Goal: Task Accomplishment & Management: Manage account settings

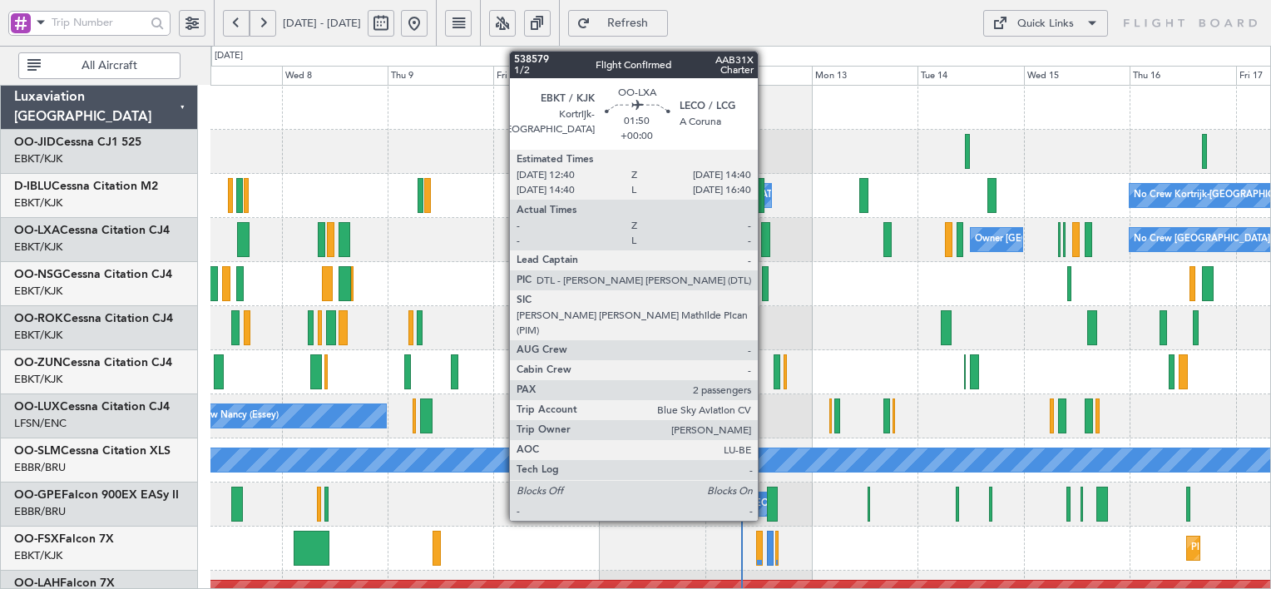
click at [765, 249] on div at bounding box center [765, 239] width 9 height 35
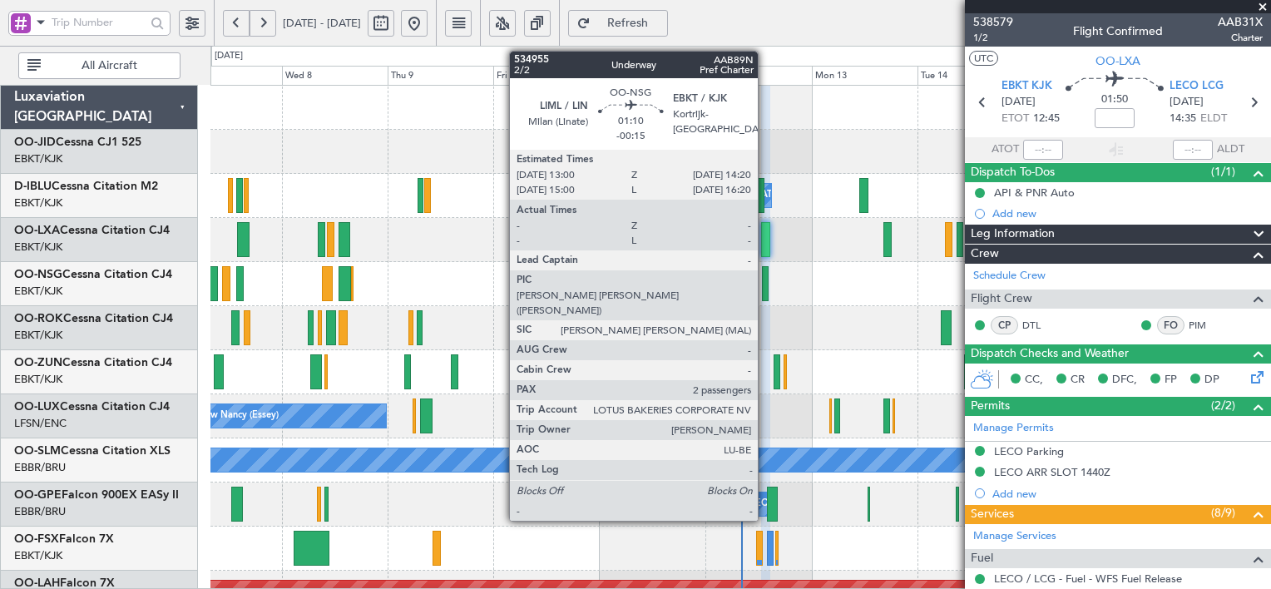
click at [765, 288] on div at bounding box center [765, 283] width 7 height 35
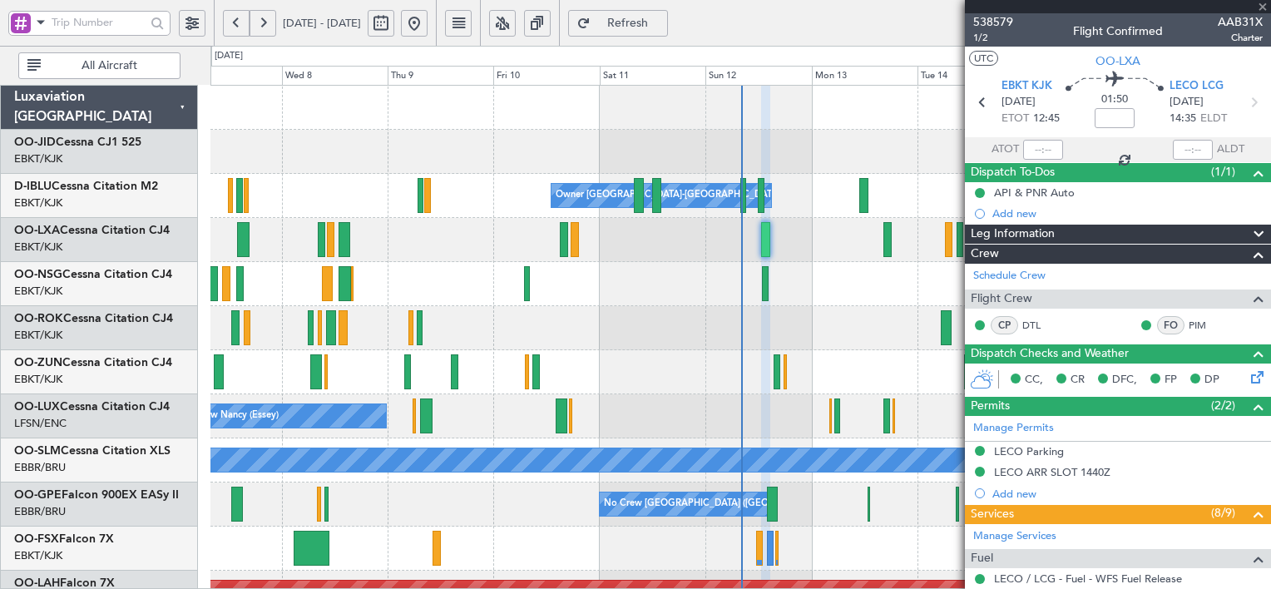
type input "-00:15"
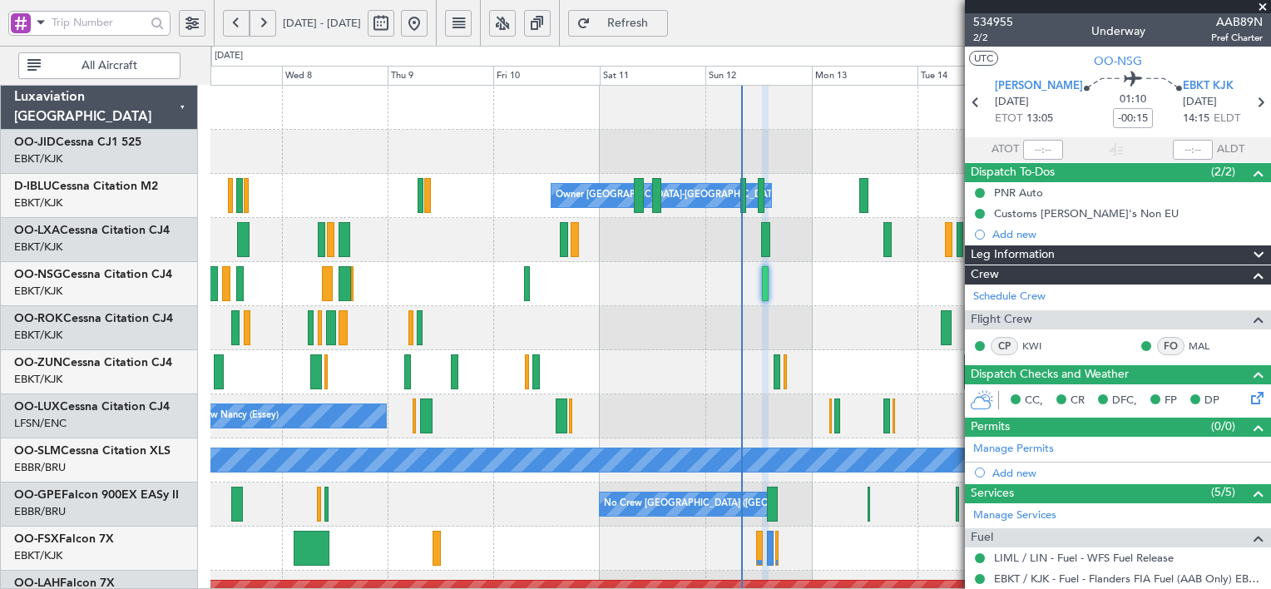
click at [1265, 7] on span at bounding box center [1262, 7] width 17 height 15
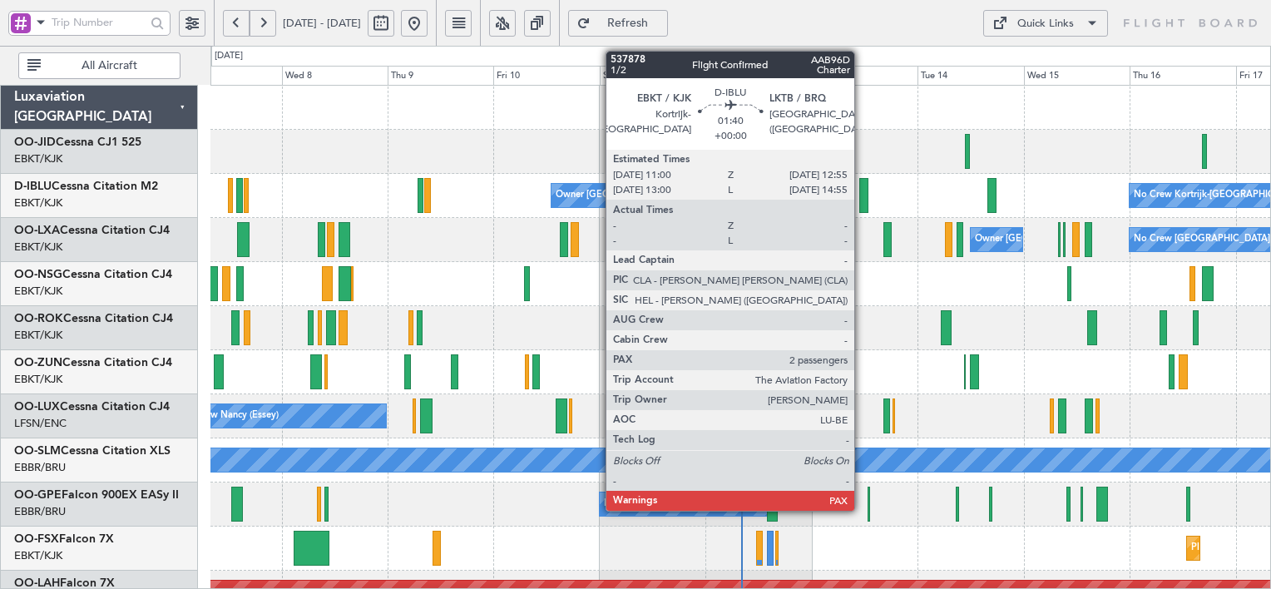
click at [862, 197] on div at bounding box center [863, 195] width 9 height 35
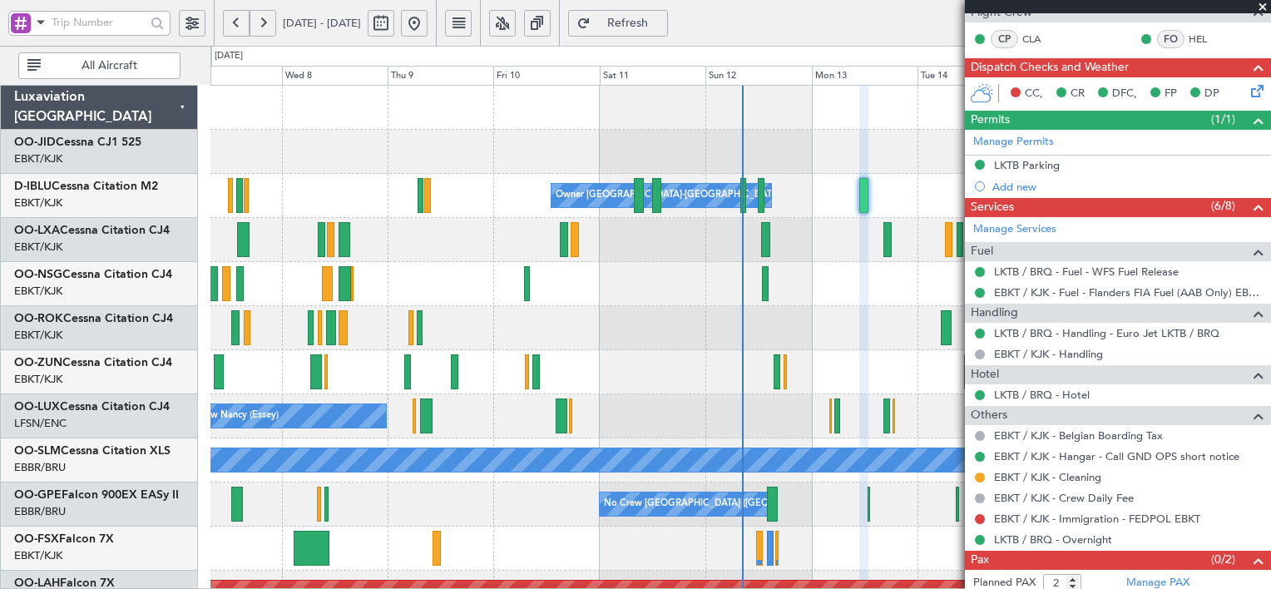
scroll to position [313, 0]
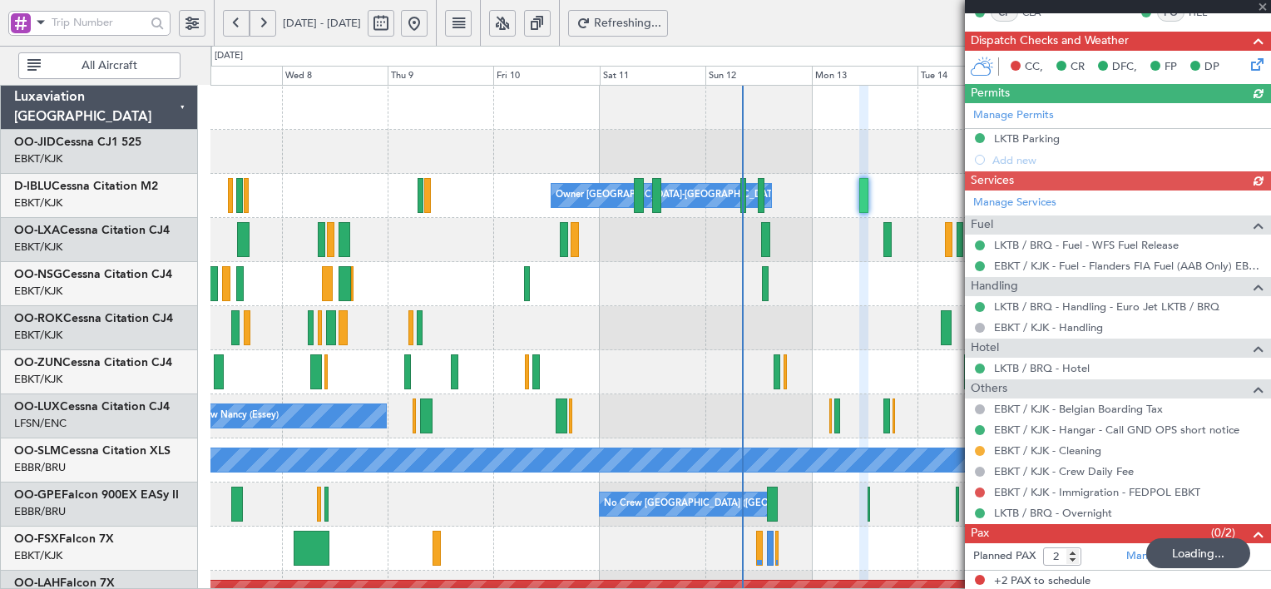
click at [1265, 7] on div at bounding box center [1118, 6] width 306 height 13
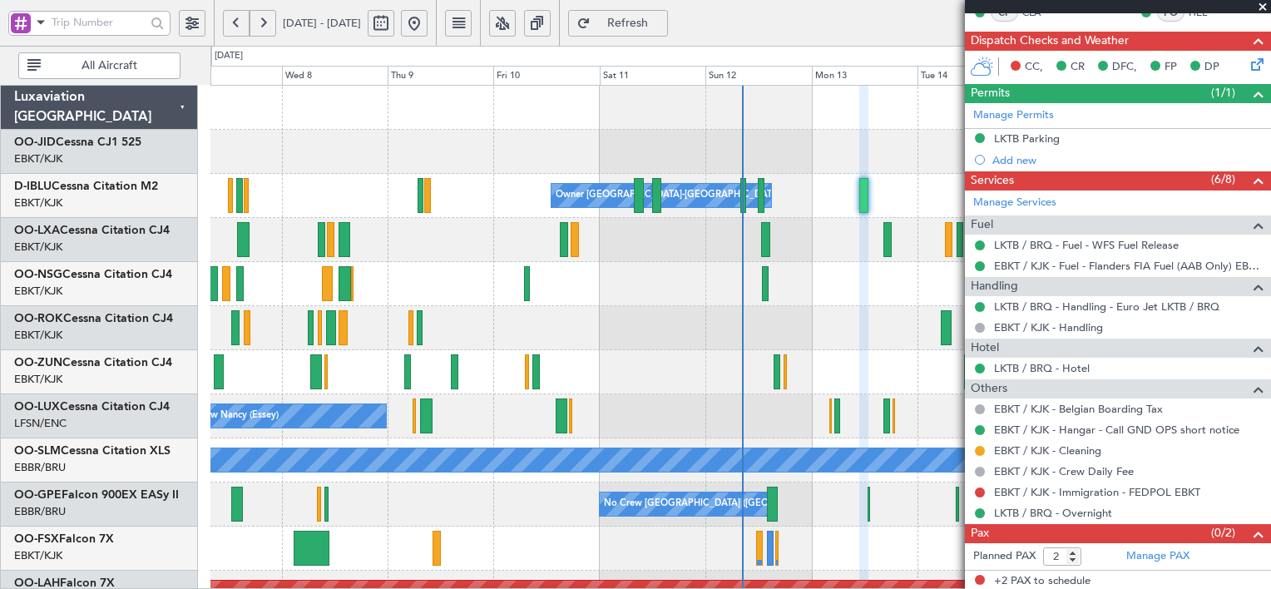
click at [1261, 7] on span at bounding box center [1262, 7] width 17 height 15
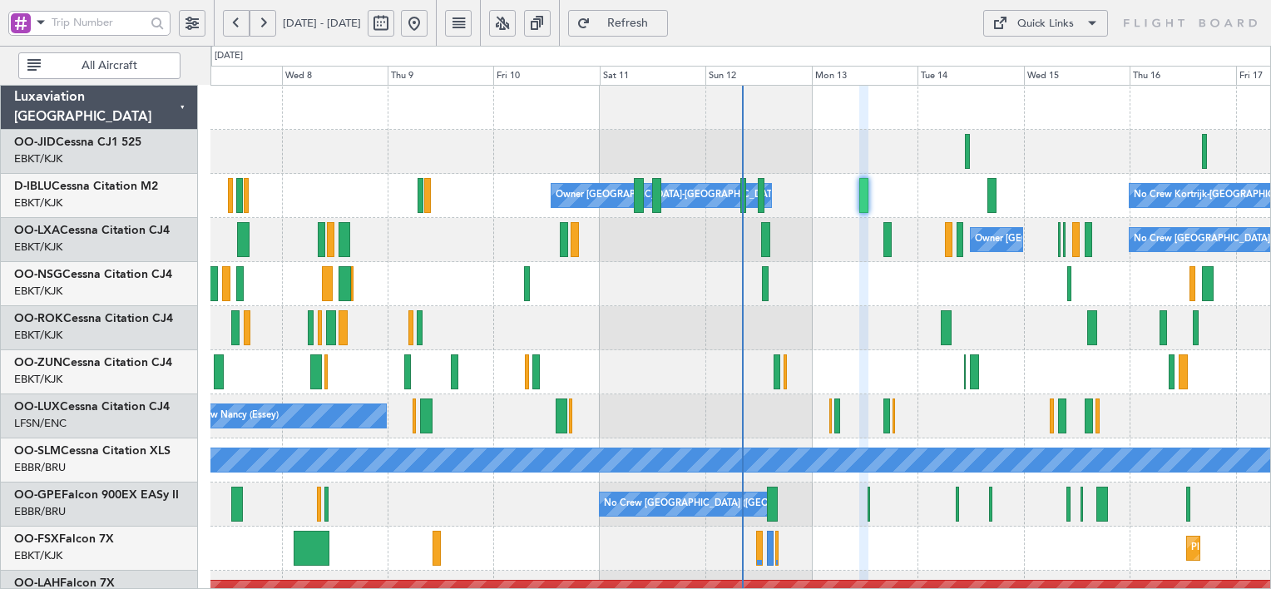
type input "0"
click at [1068, 23] on div "Quick Links" at bounding box center [1045, 24] width 57 height 17
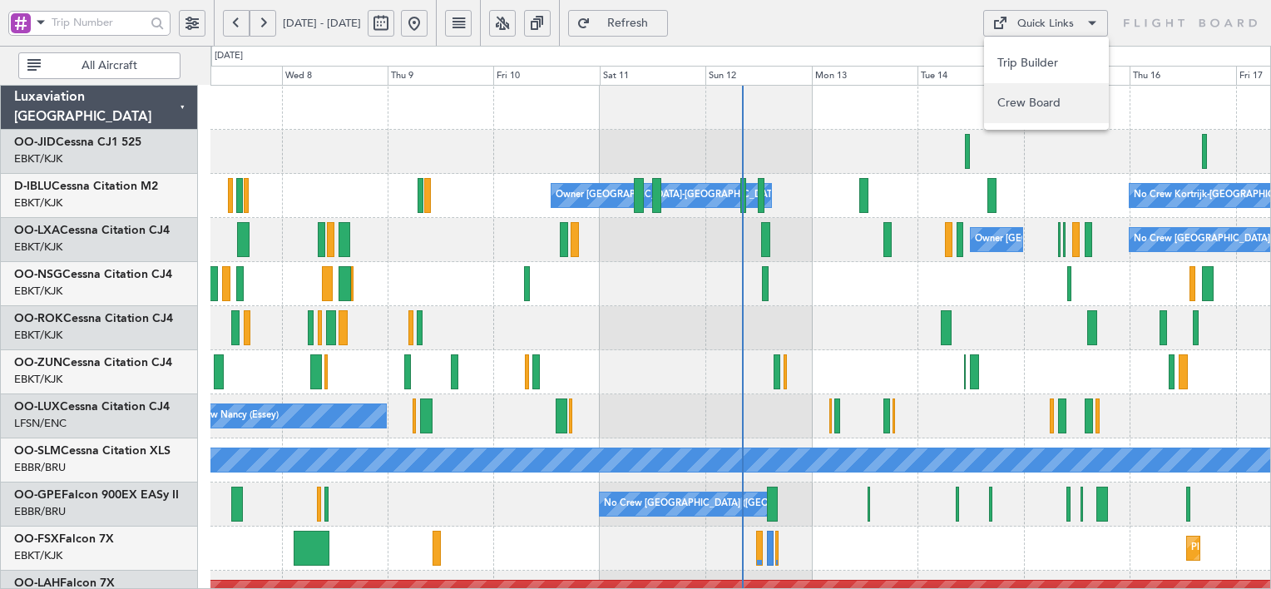
click at [1039, 100] on button "Crew Board" at bounding box center [1046, 103] width 125 height 40
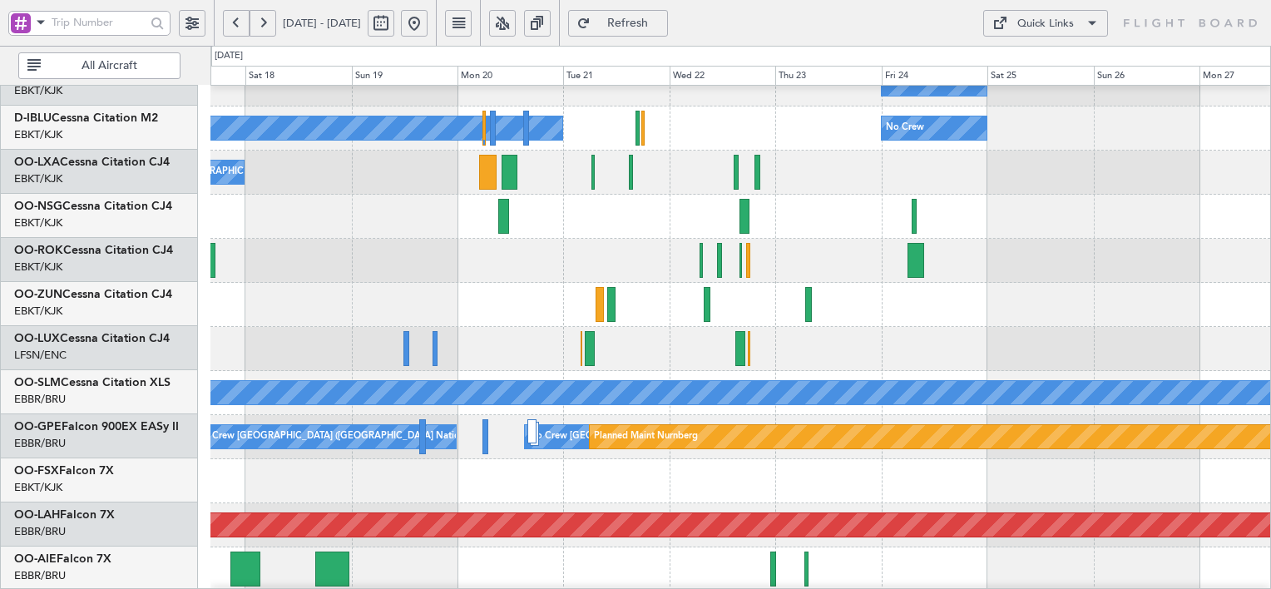
click at [0, 289] on html "[DATE] - [DATE] Refresh Quick Links All Aircraft No Crew No Crew Kortrijk-[GEOG…" at bounding box center [635, 294] width 1271 height 589
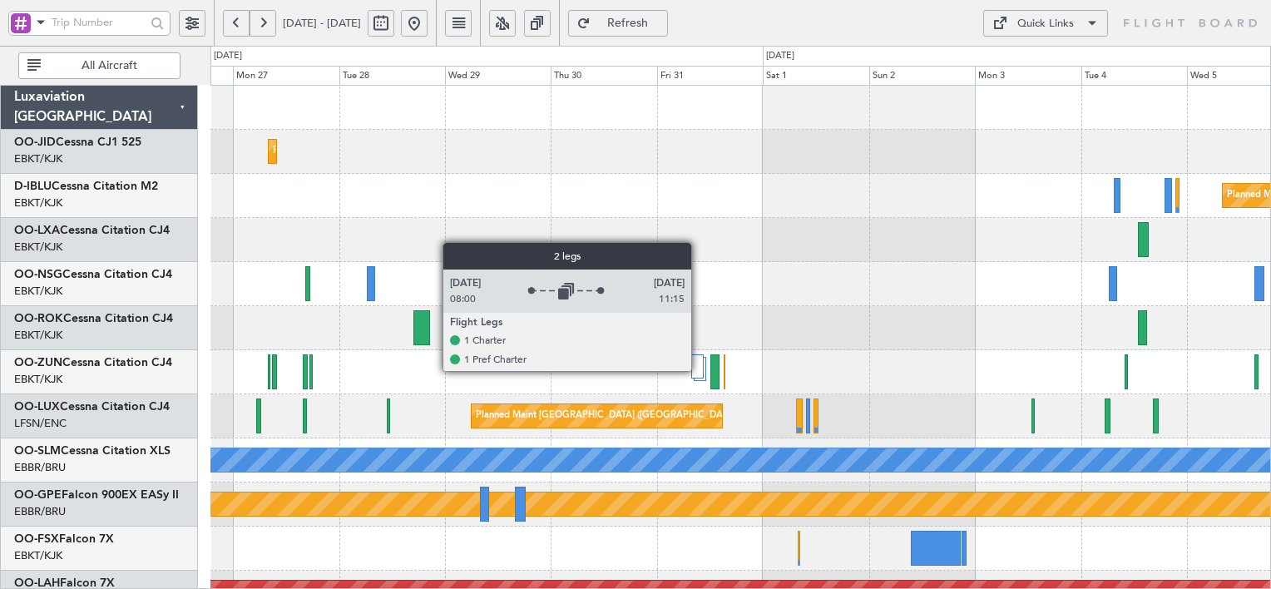
click at [699, 370] on div at bounding box center [697, 366] width 12 height 24
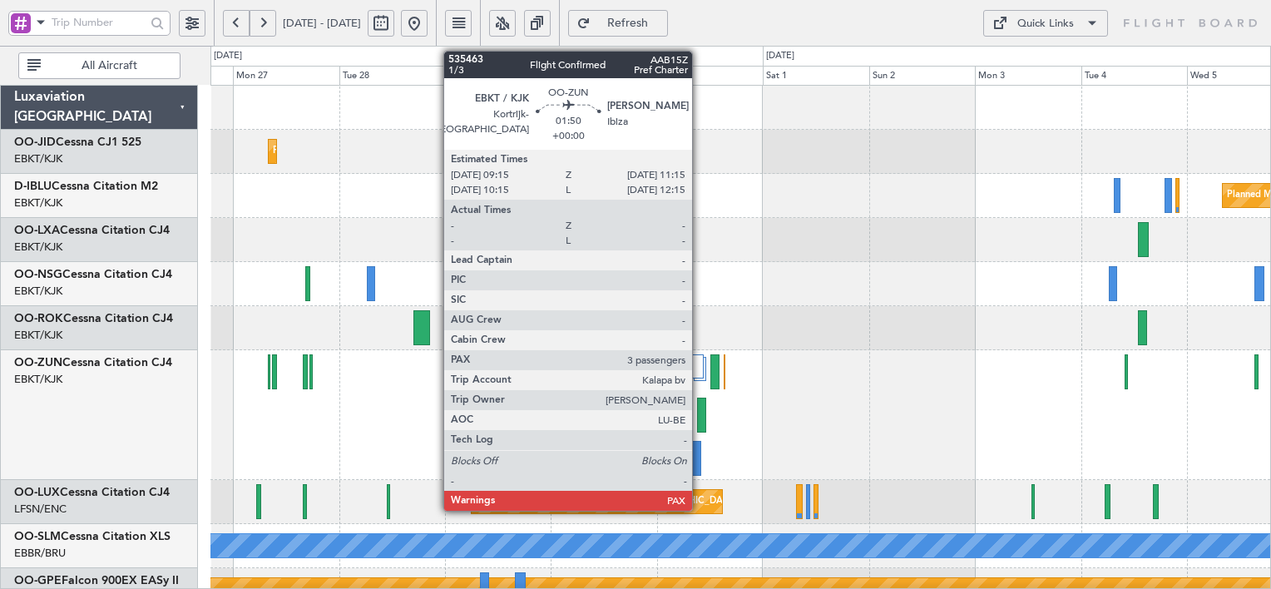
click at [699, 419] on div at bounding box center [701, 415] width 9 height 35
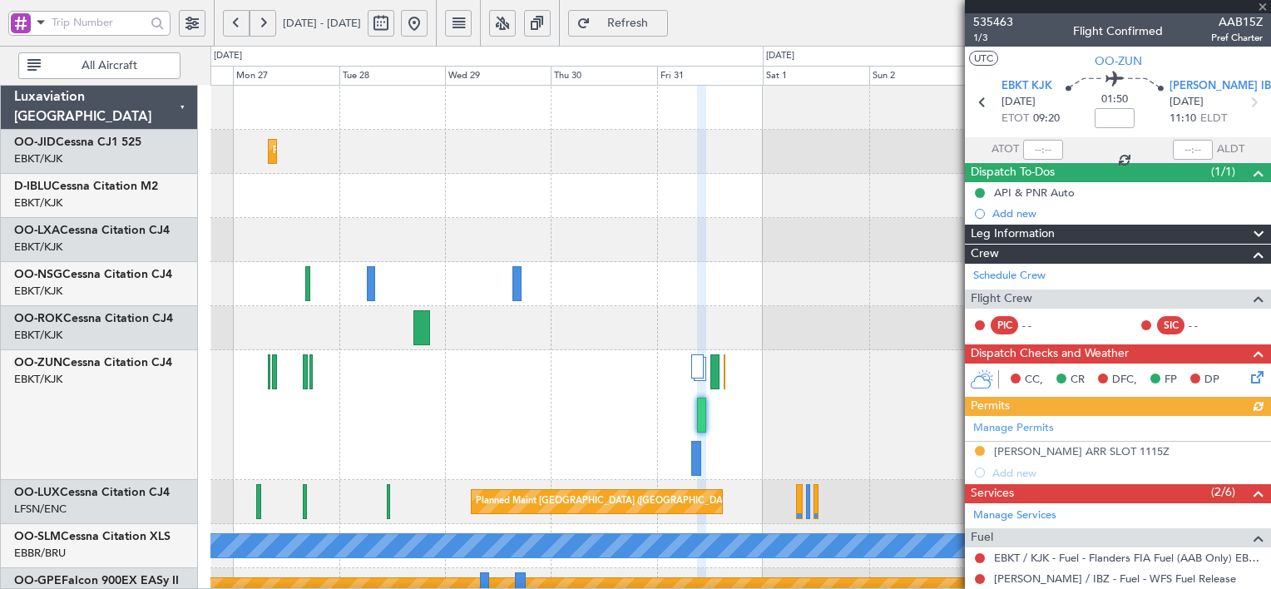
scroll to position [322, 0]
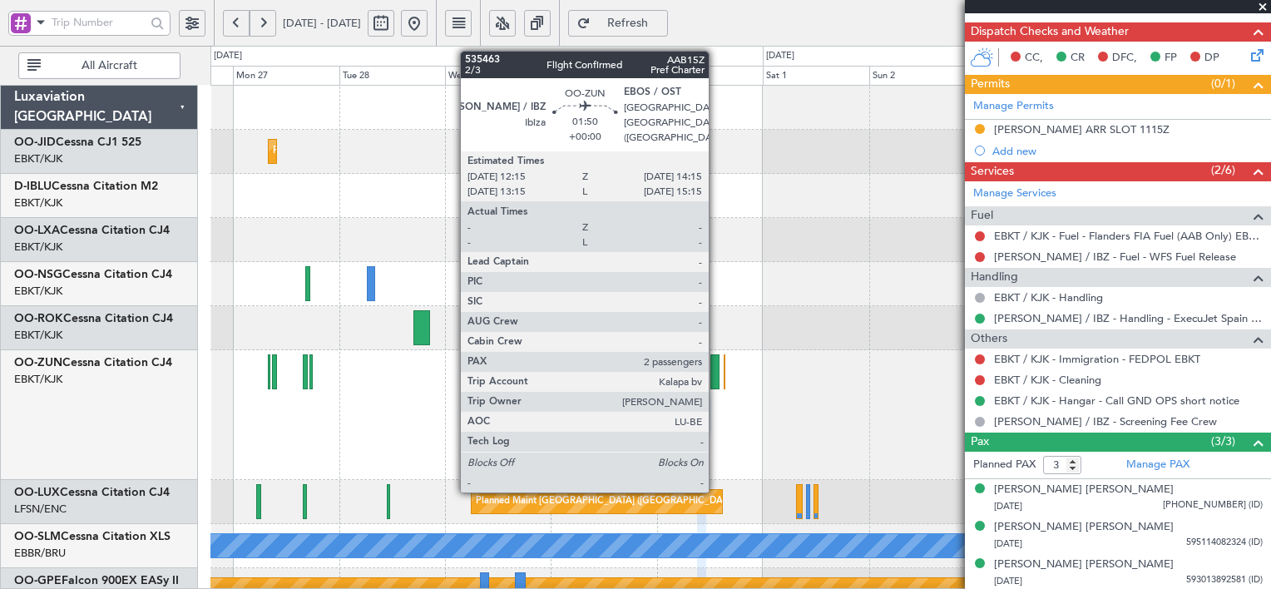
click at [716, 369] on div at bounding box center [714, 371] width 9 height 35
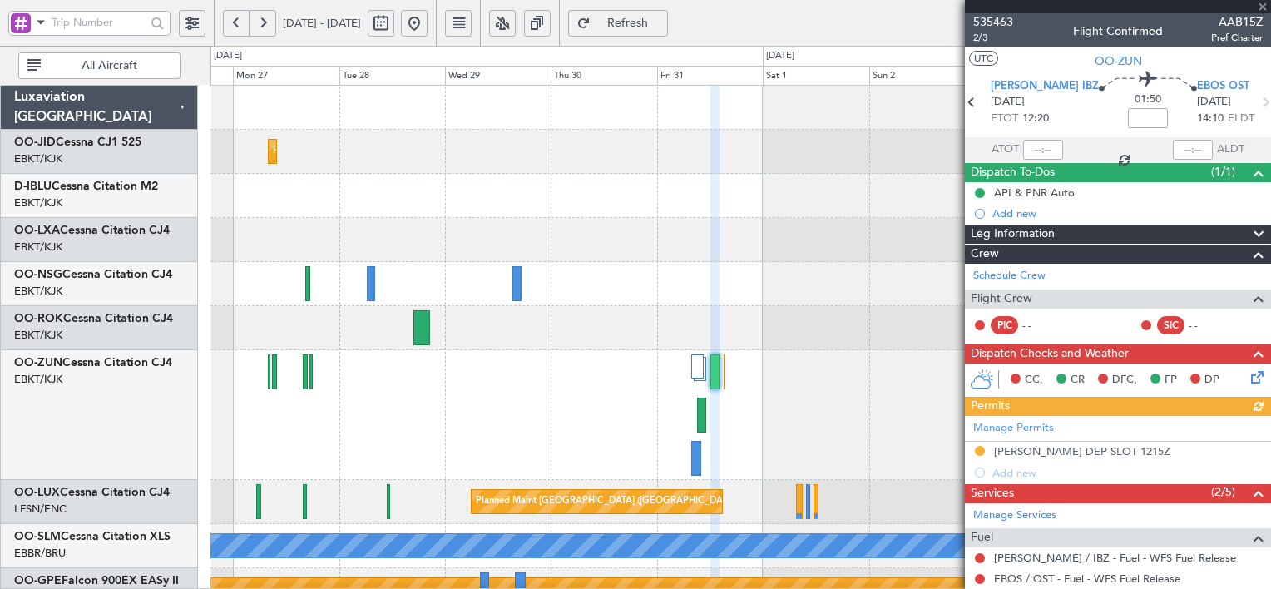
scroll to position [263, 0]
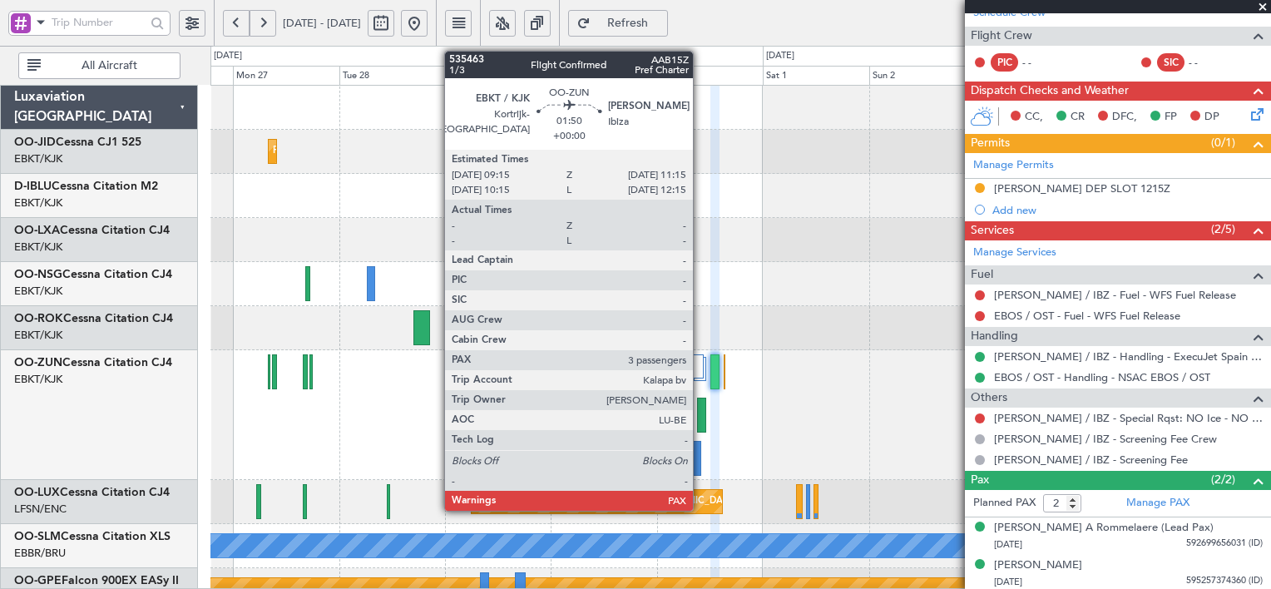
click at [700, 408] on div at bounding box center [701, 415] width 9 height 35
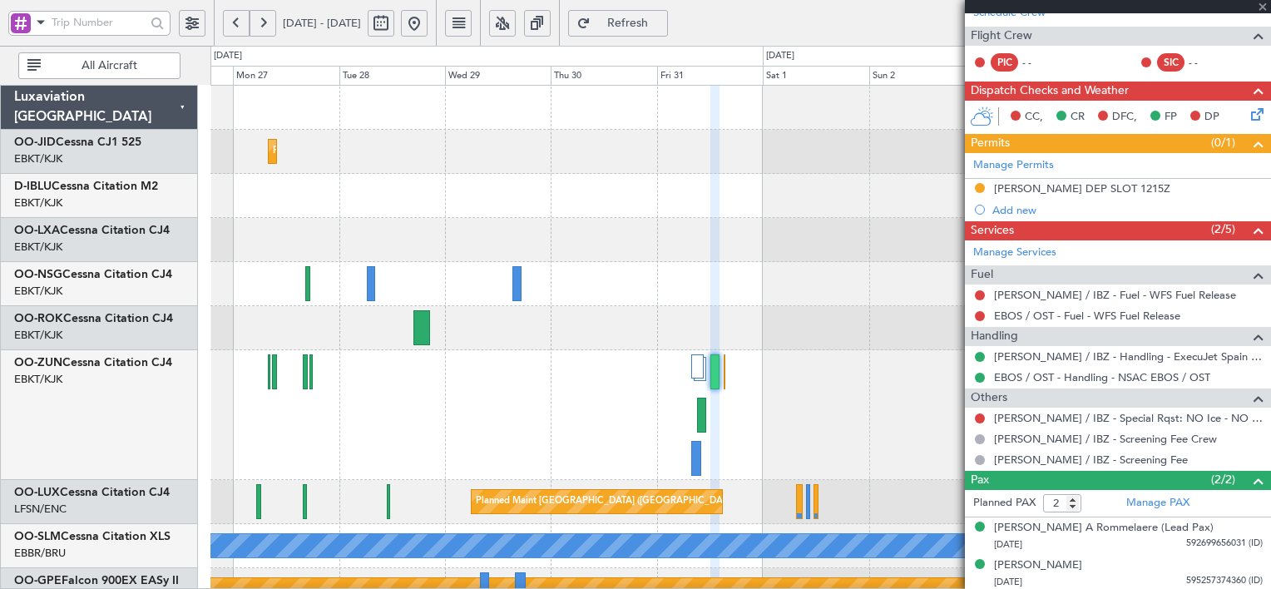
type input "3"
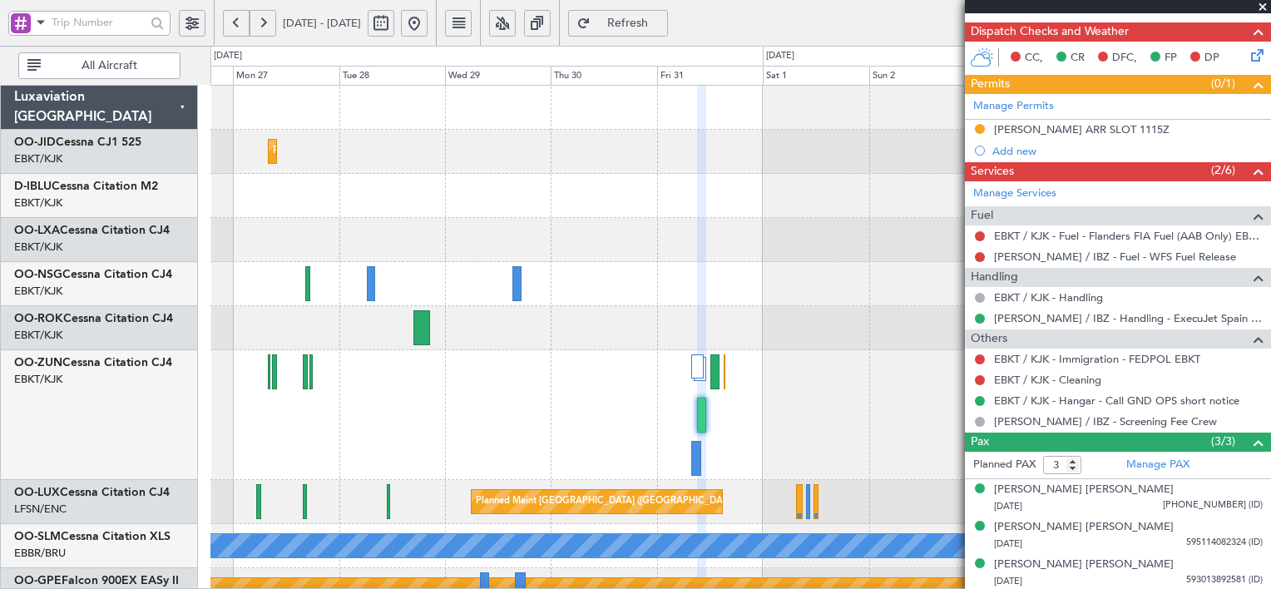
scroll to position [0, 0]
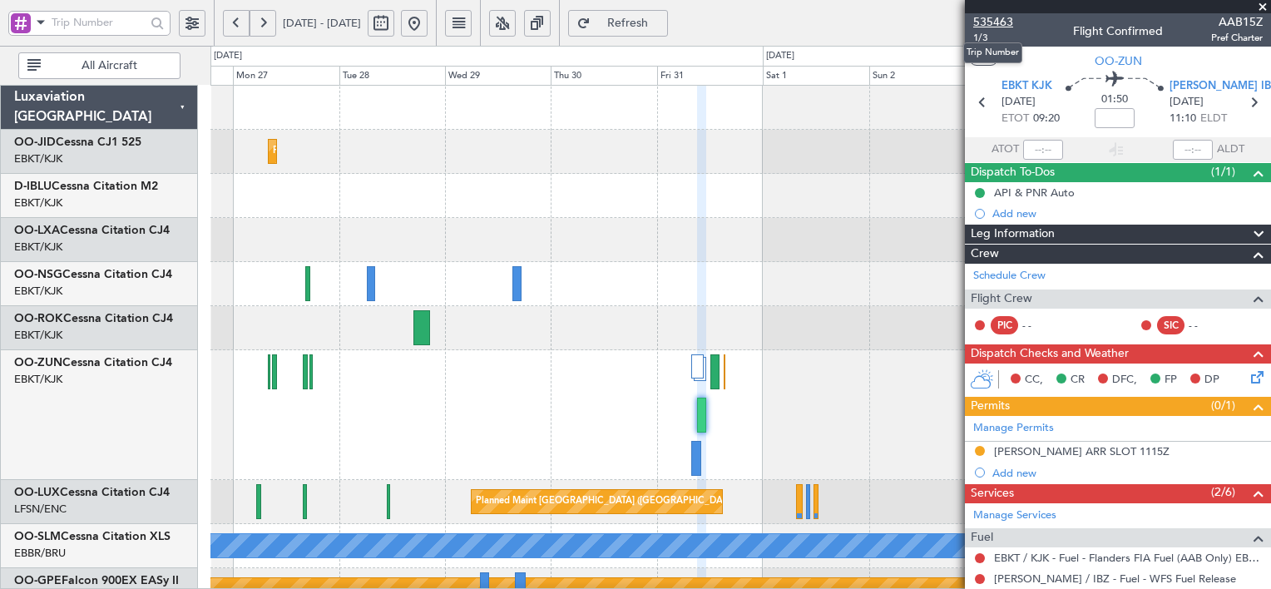
click at [988, 20] on span "535463" at bounding box center [993, 21] width 40 height 17
click at [427, 22] on button at bounding box center [414, 23] width 27 height 27
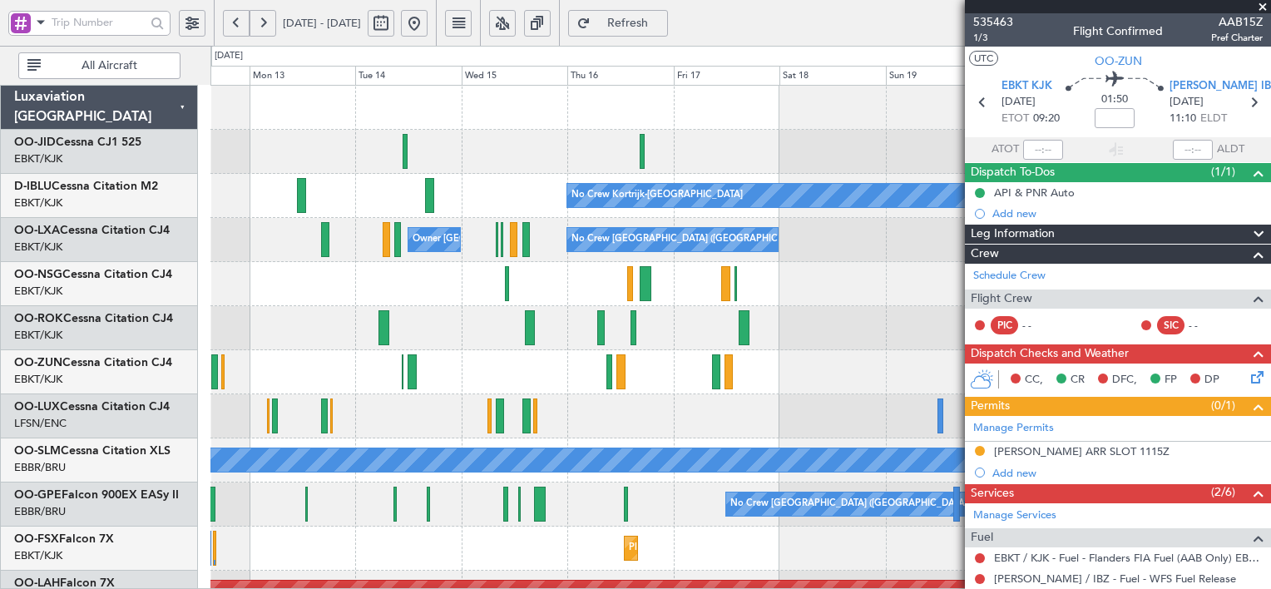
click at [302, 400] on div at bounding box center [739, 416] width 1059 height 44
click at [516, 22] on button at bounding box center [502, 23] width 27 height 27
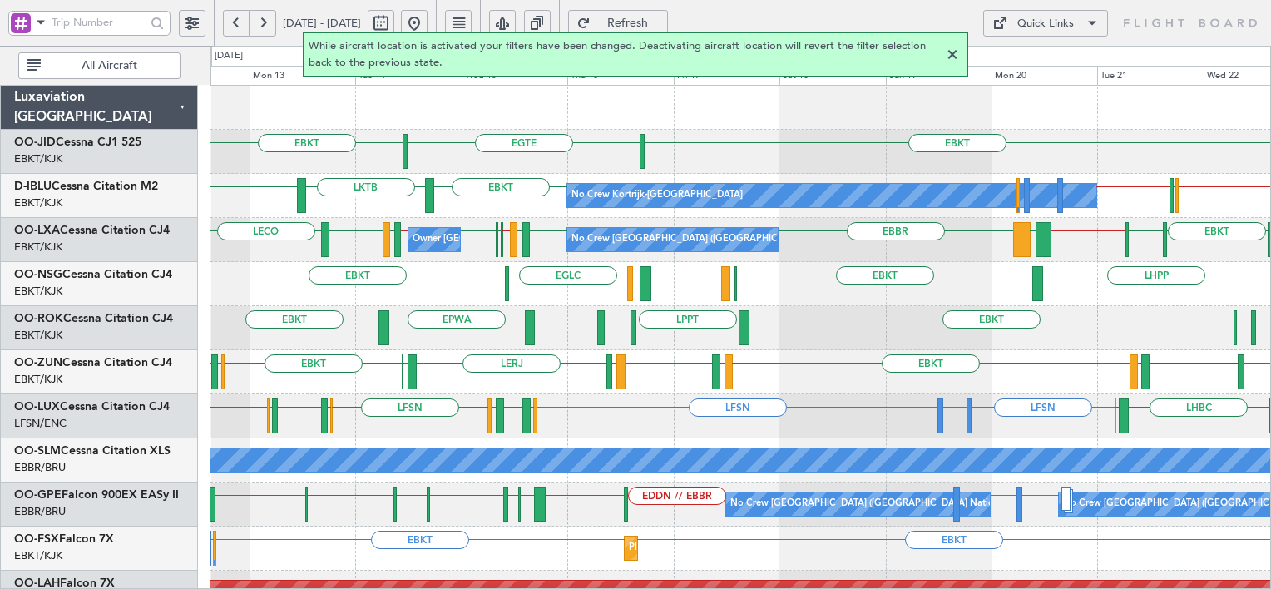
click at [954, 57] on div at bounding box center [952, 55] width 20 height 20
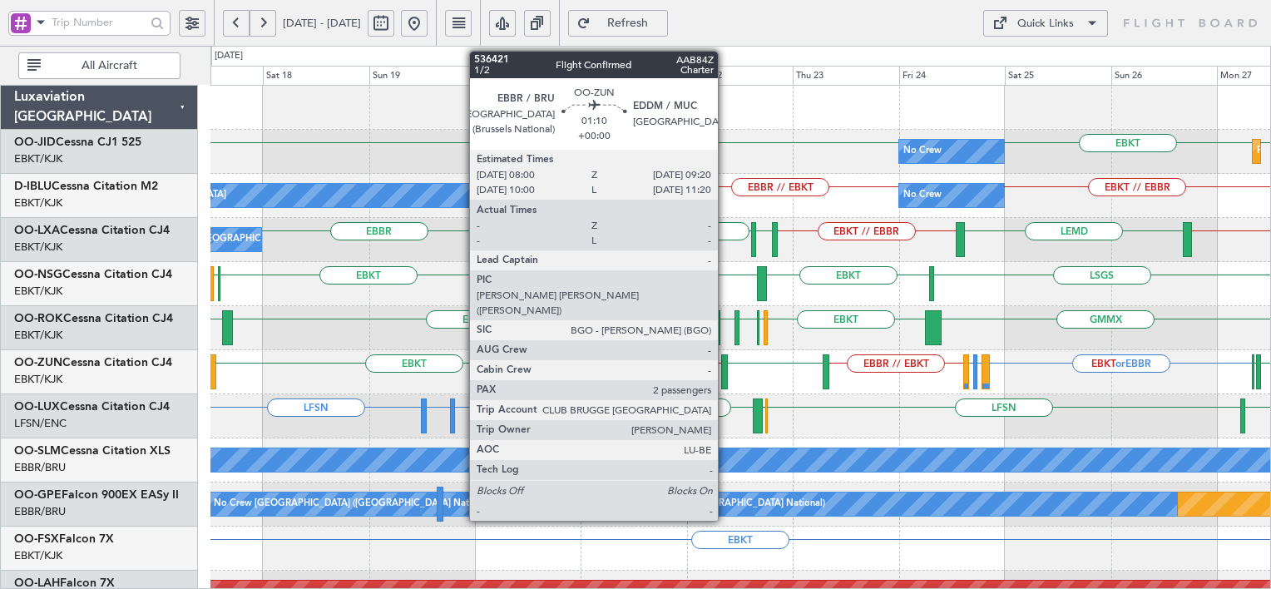
click at [725, 363] on div at bounding box center [724, 371] width 7 height 35
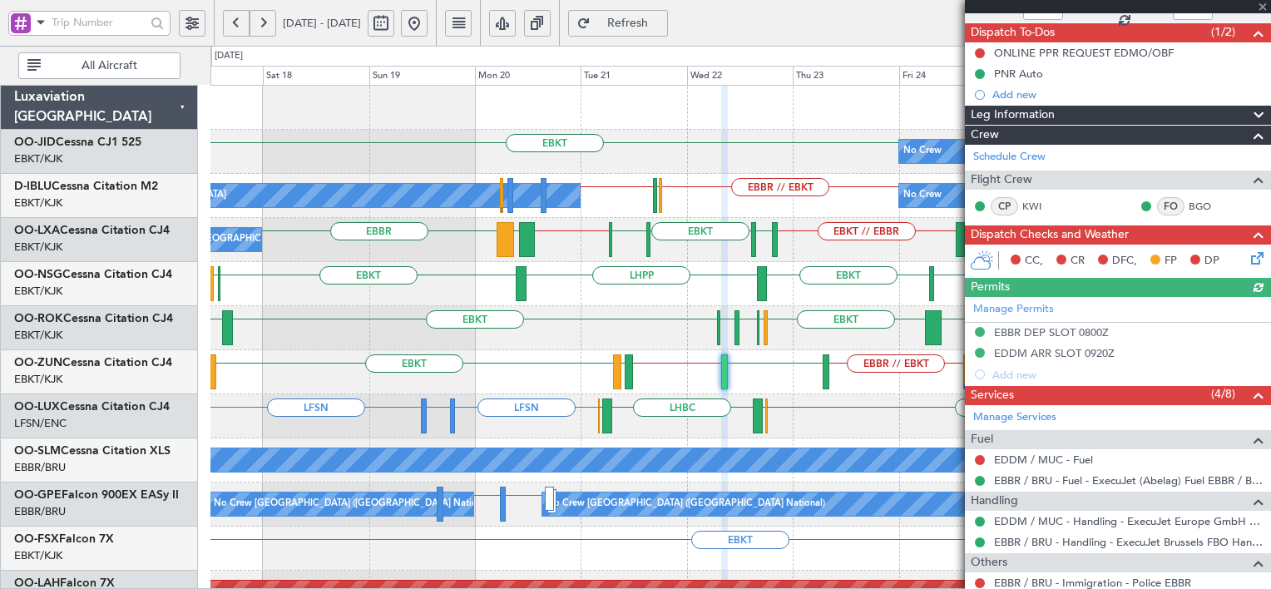
scroll to position [346, 0]
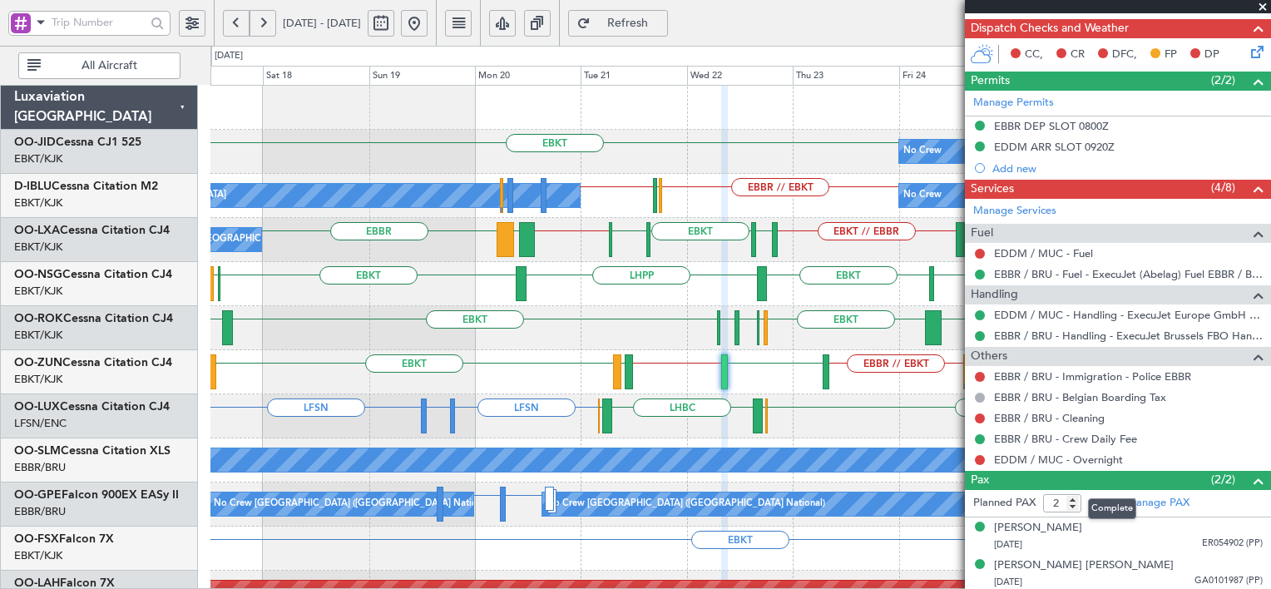
click at [1146, 499] on mat-tooltip-component "Complete" at bounding box center [1112, 509] width 72 height 44
click at [1175, 502] on link "Manage PAX" at bounding box center [1157, 503] width 63 height 17
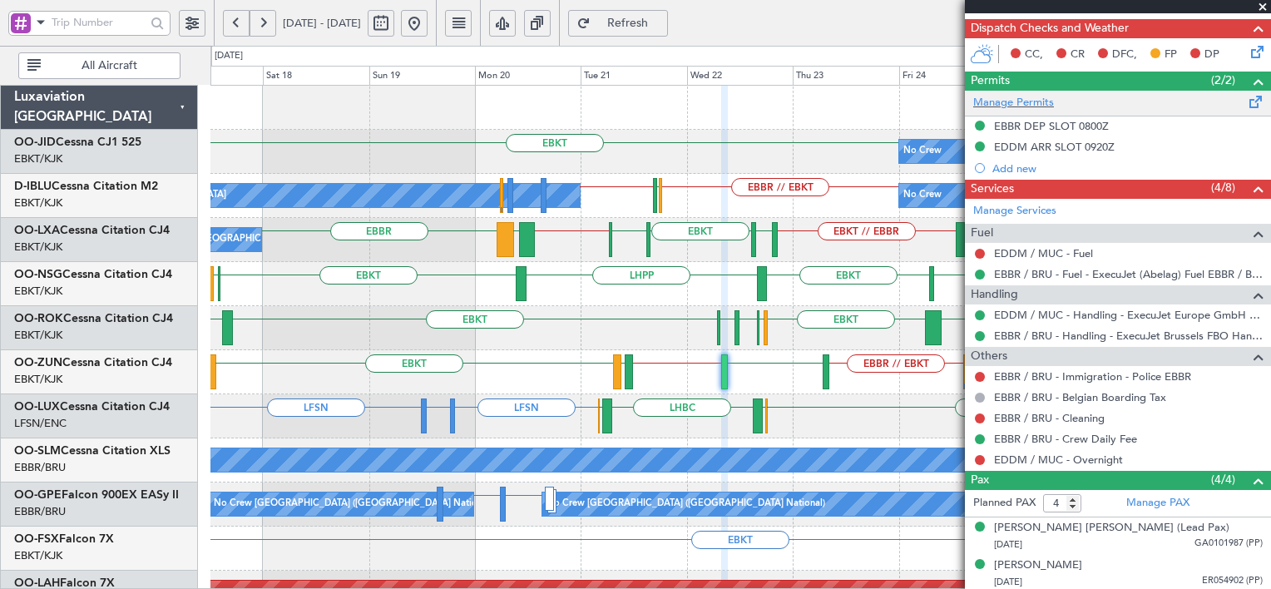
scroll to position [0, 0]
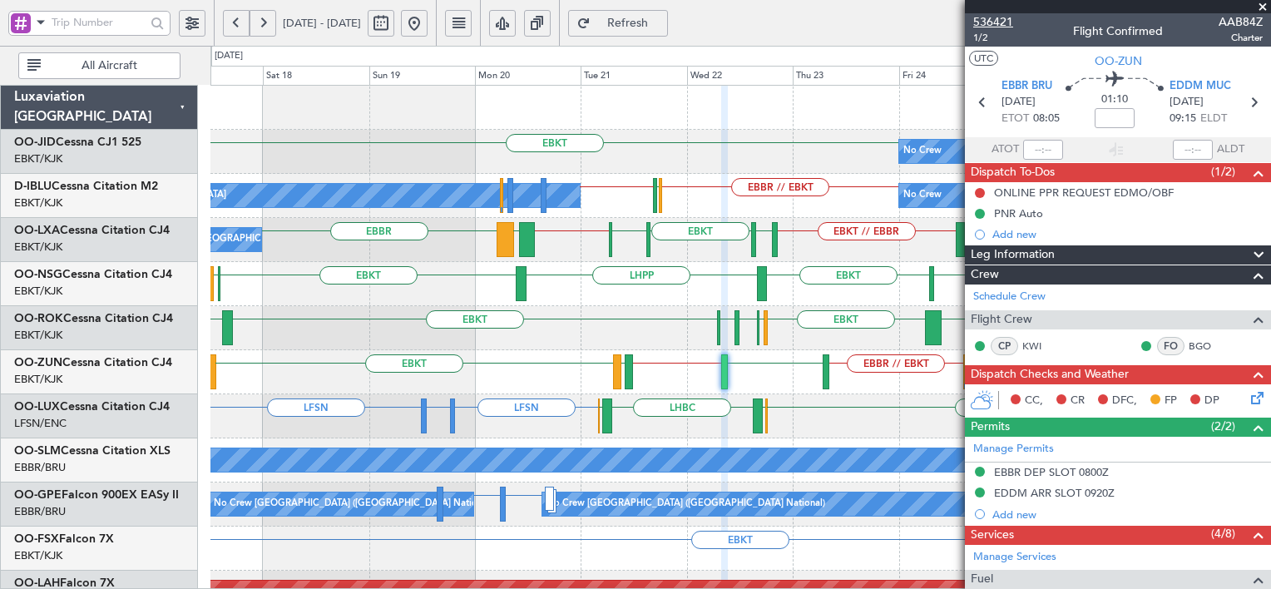
click at [988, 17] on span "536421" at bounding box center [993, 21] width 40 height 17
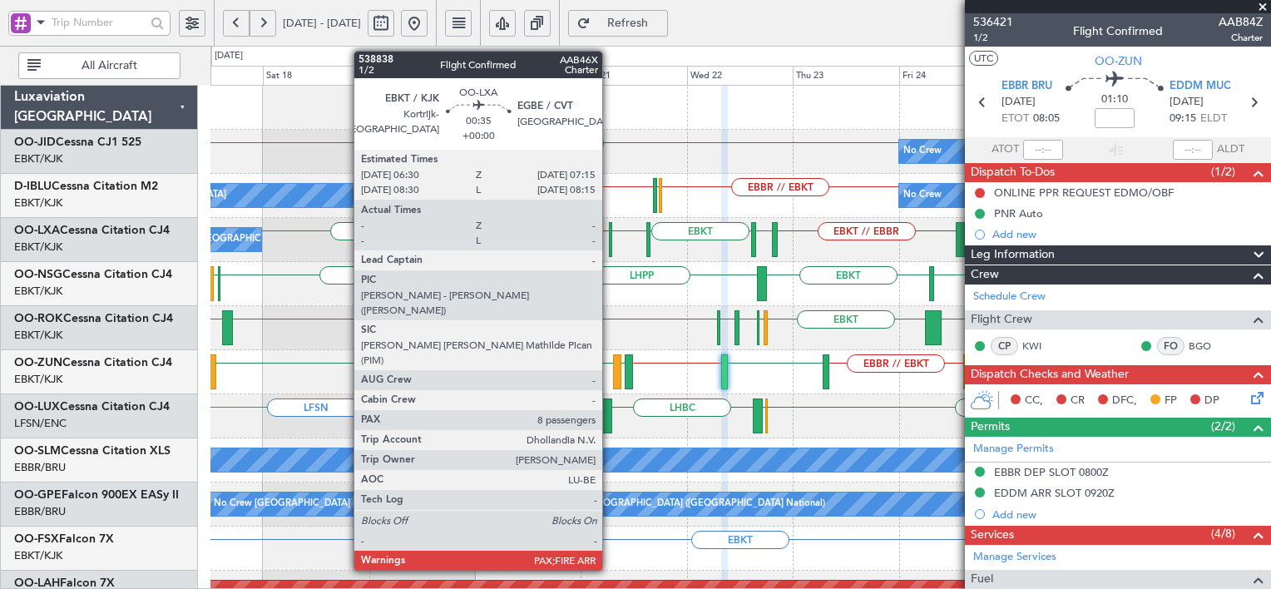
click at [610, 244] on div at bounding box center [610, 239] width 3 height 35
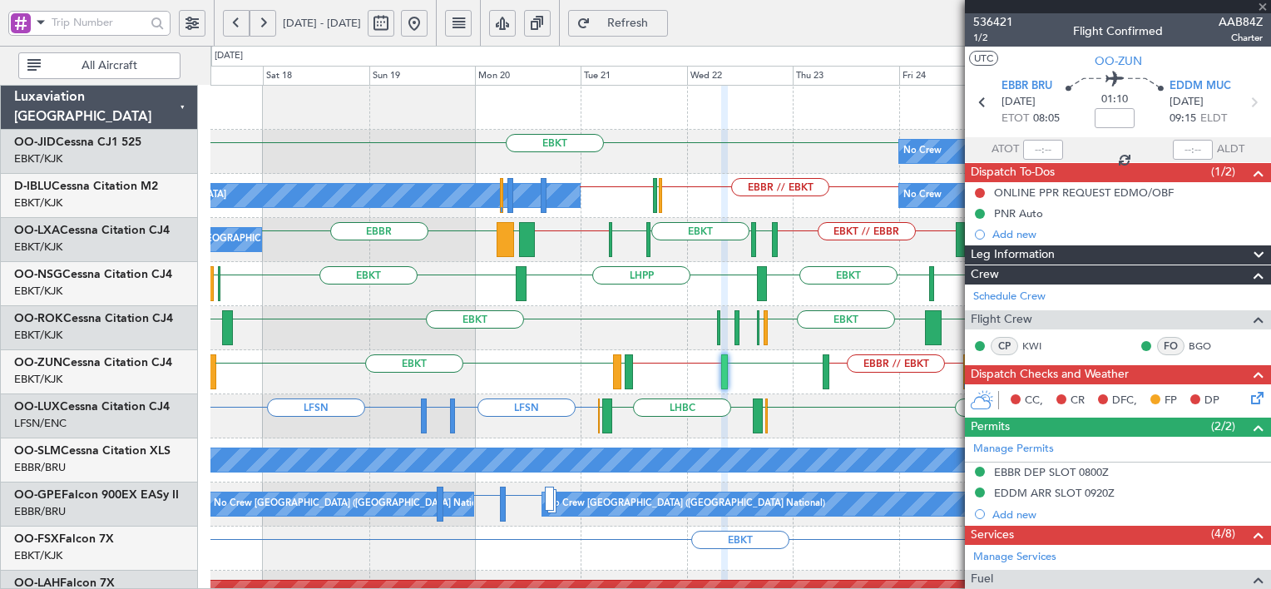
type input "8"
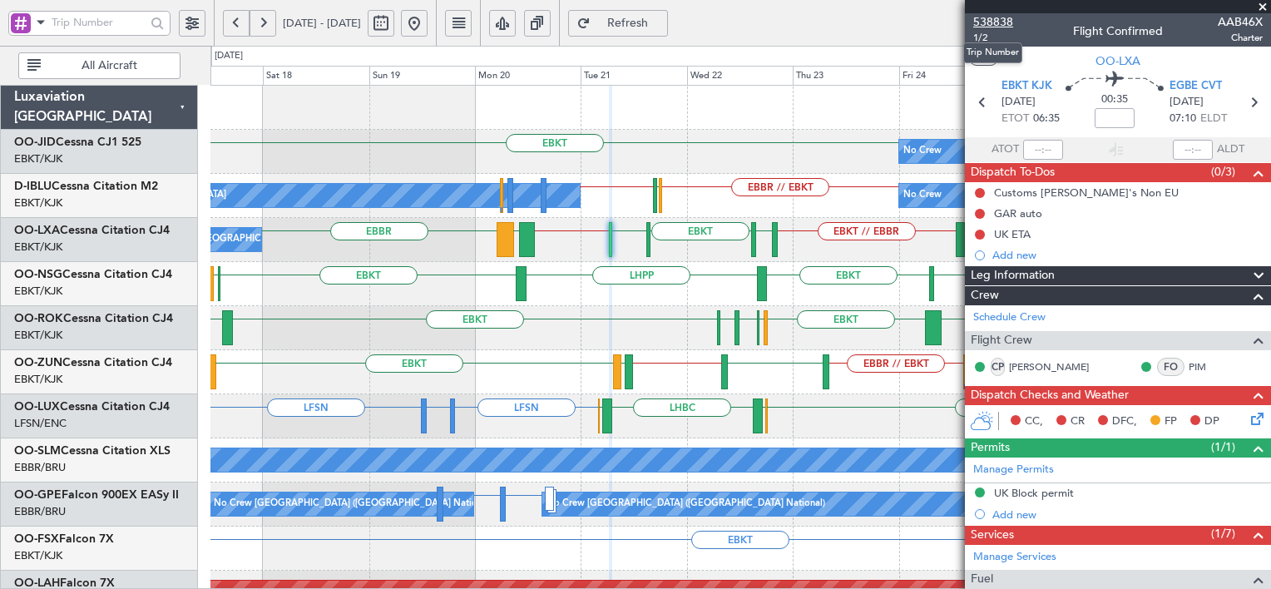
click at [1000, 20] on span "538838" at bounding box center [993, 21] width 40 height 17
click at [427, 32] on button at bounding box center [414, 23] width 27 height 27
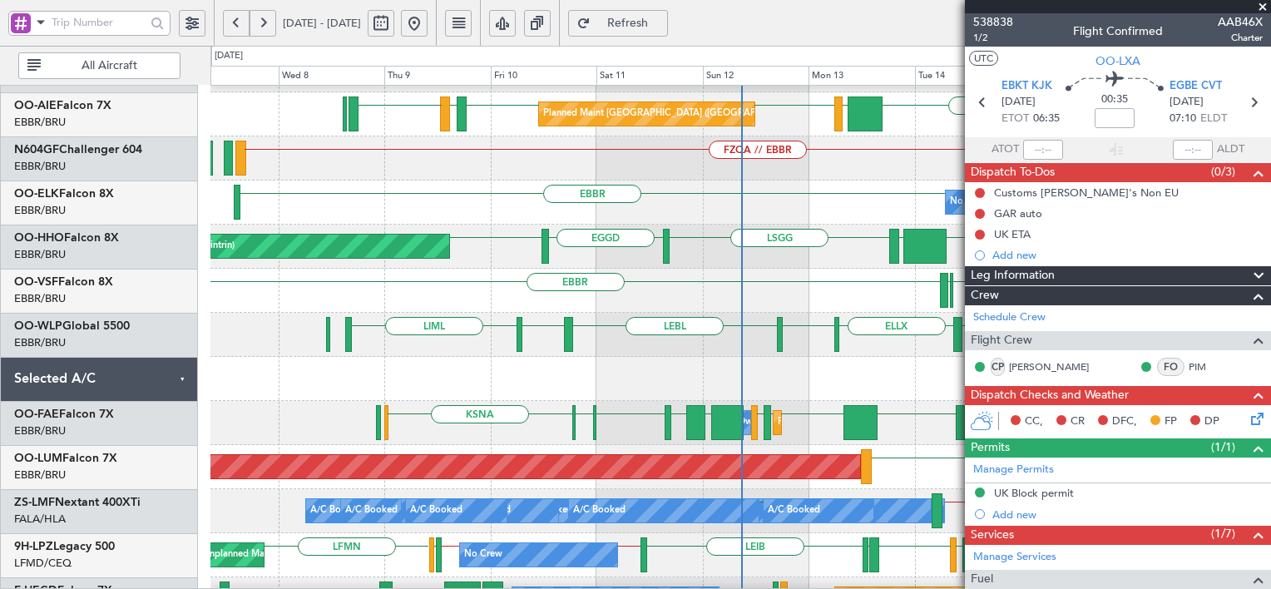
scroll to position [522, 0]
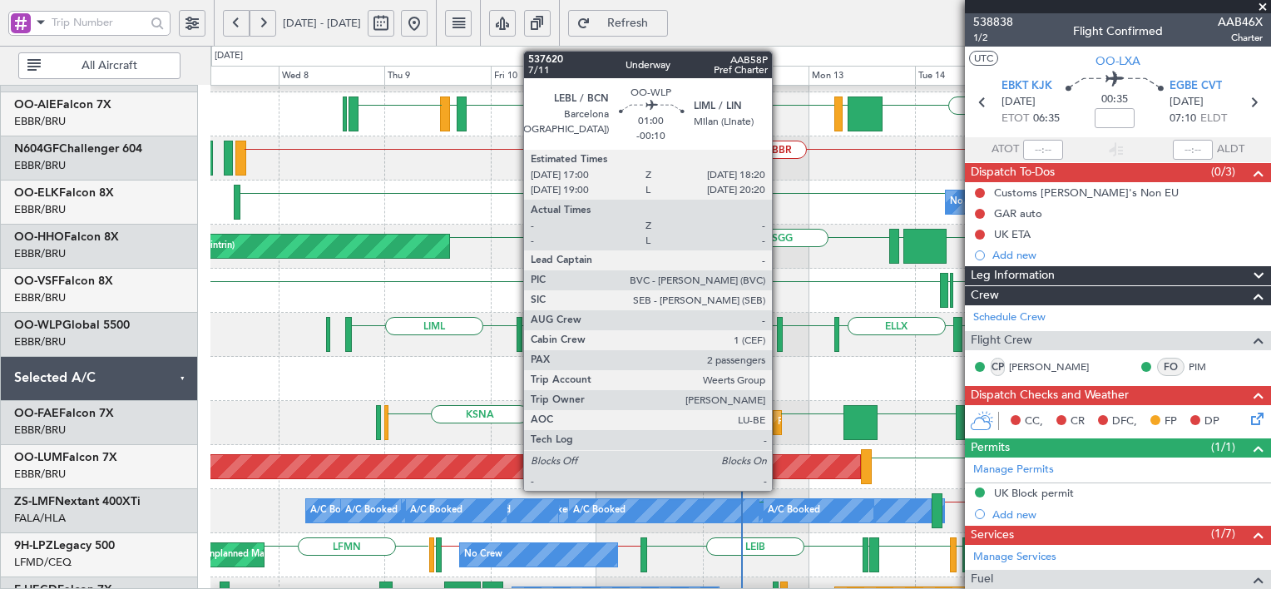
click at [779, 336] on div at bounding box center [780, 334] width 7 height 35
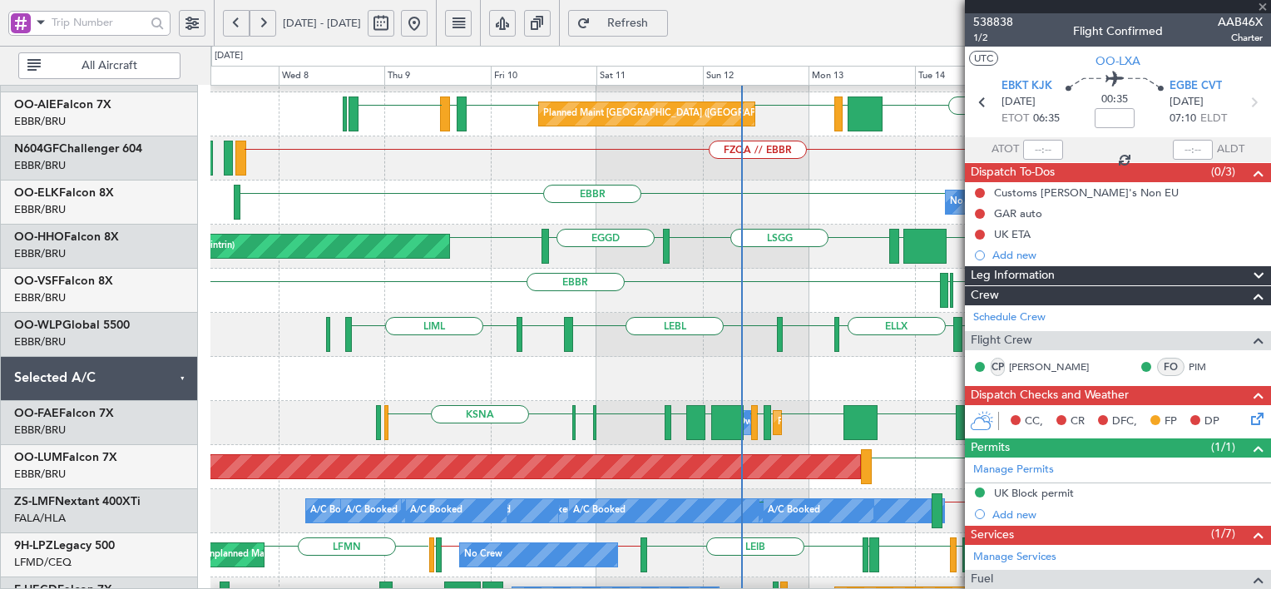
type input "-00:10"
type input "2"
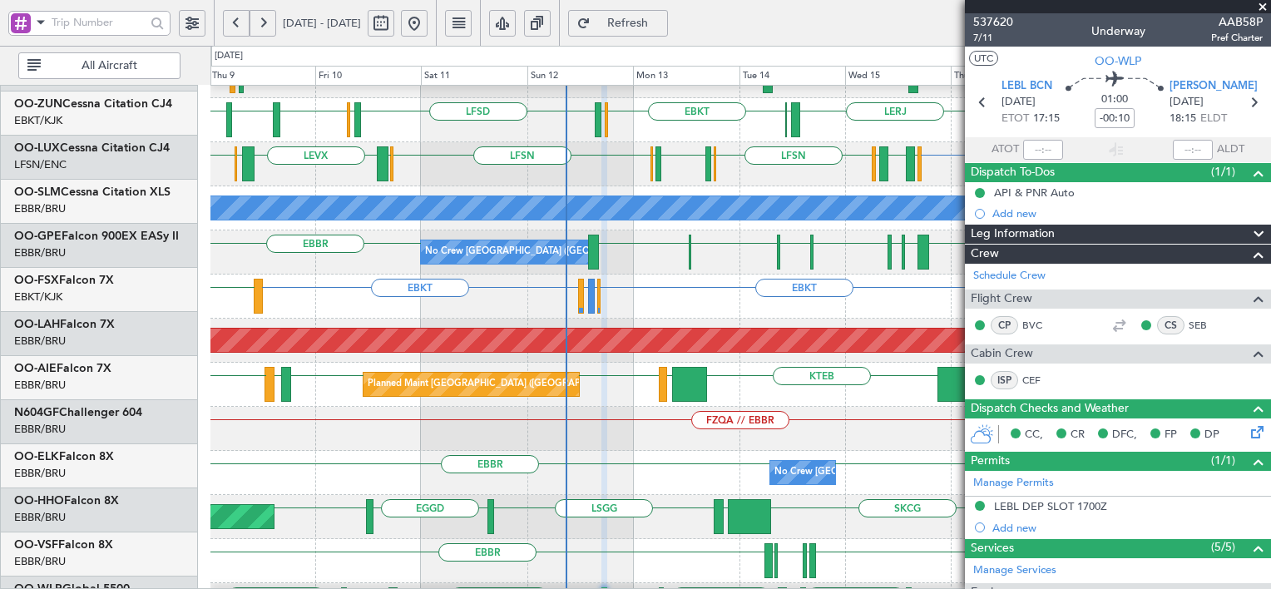
scroll to position [252, 0]
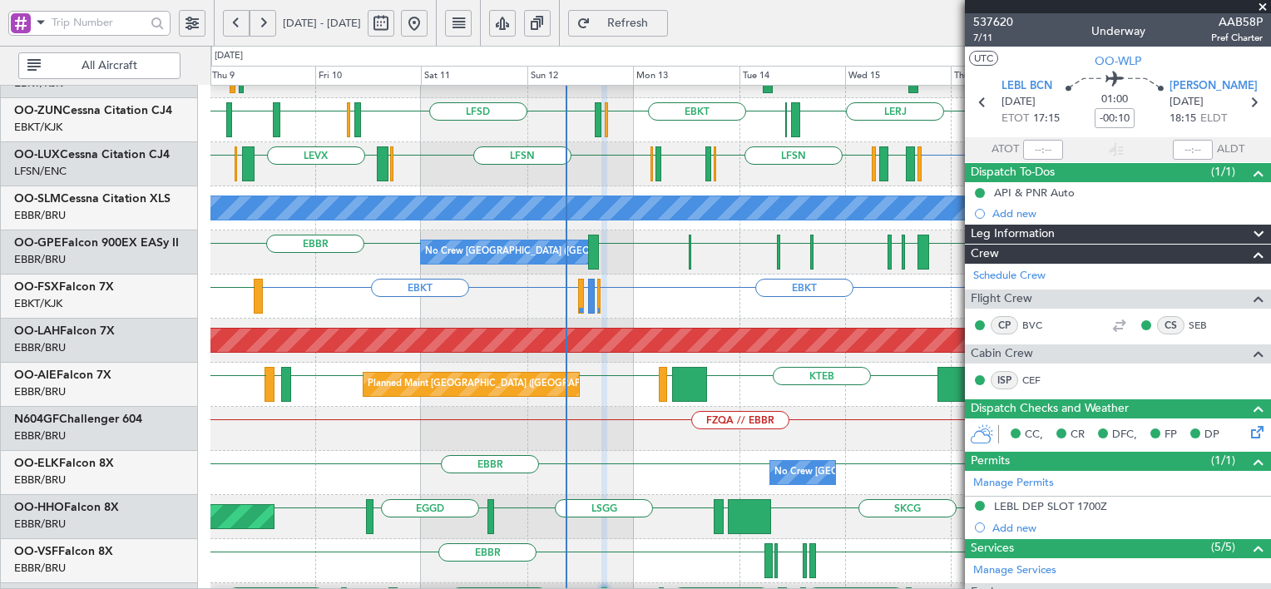
click at [645, 444] on div "FZQA // EBBR" at bounding box center [739, 429] width 1059 height 44
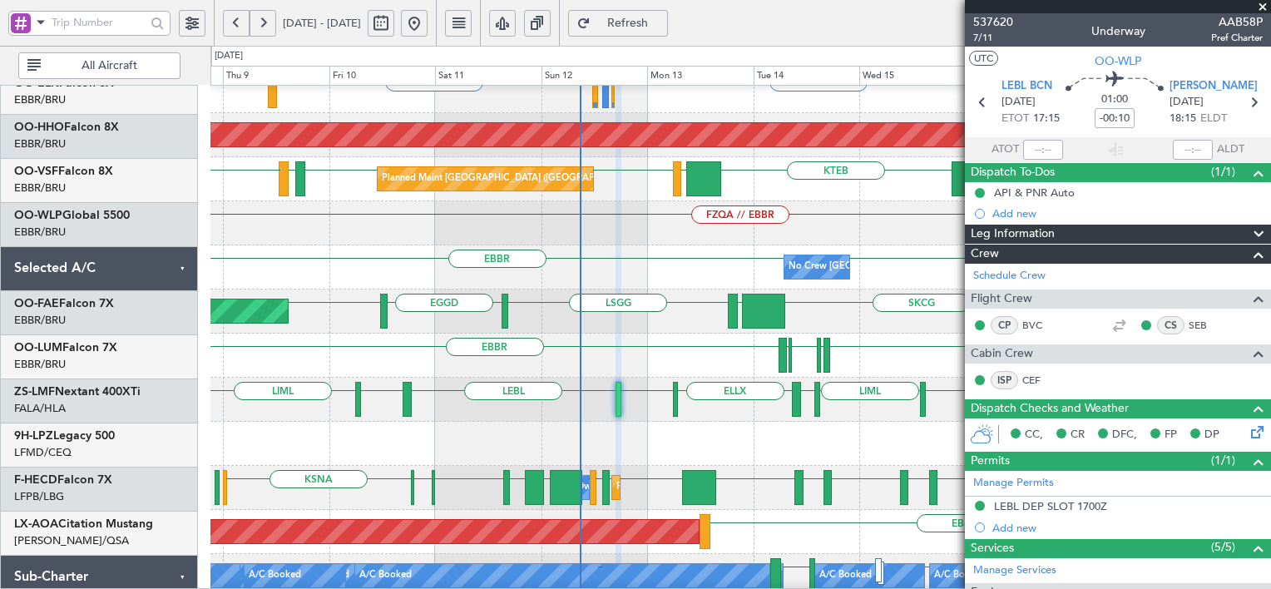
scroll to position [457, 0]
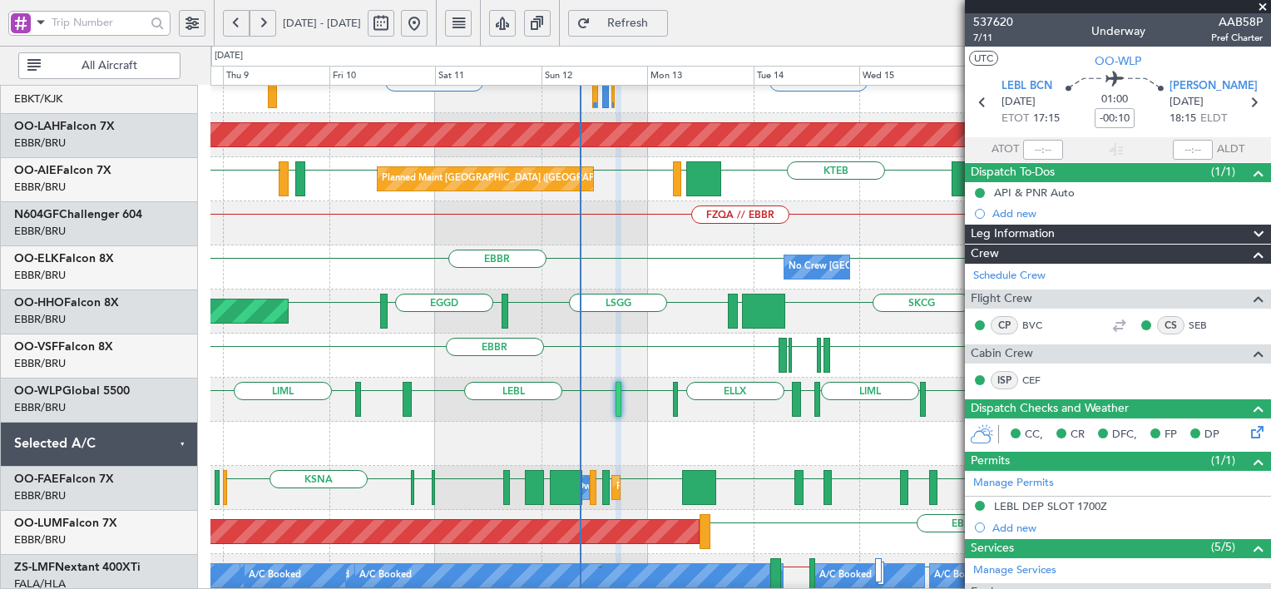
click at [722, 425] on div at bounding box center [739, 444] width 1059 height 44
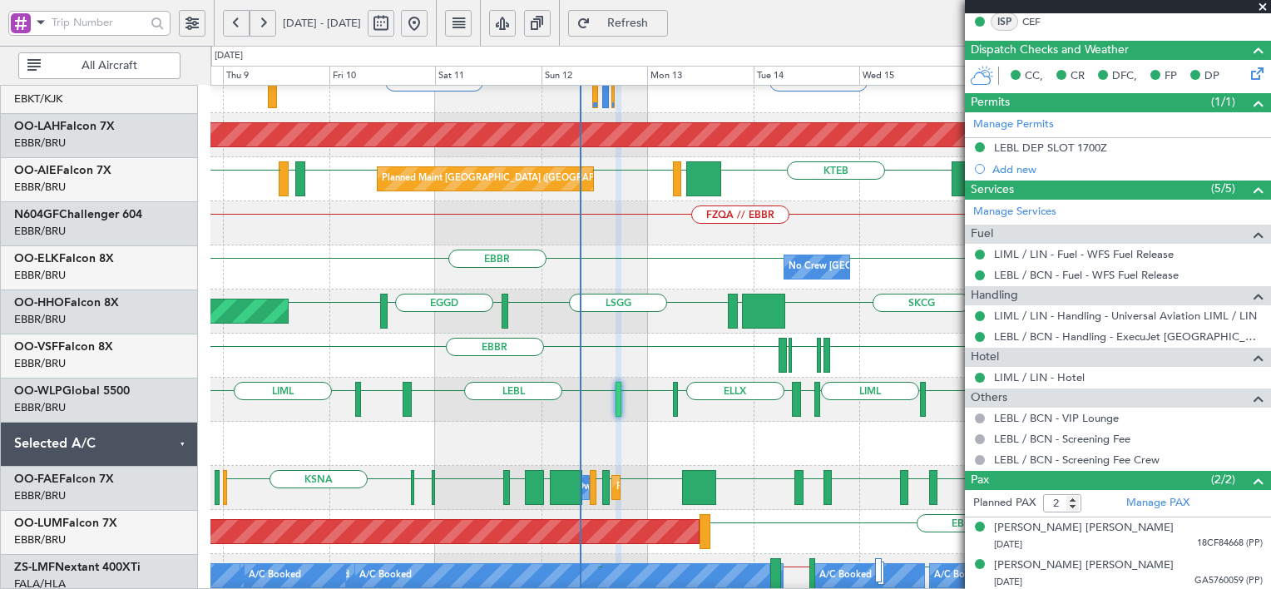
click at [662, 23] on span "Refresh" at bounding box center [628, 23] width 68 height 12
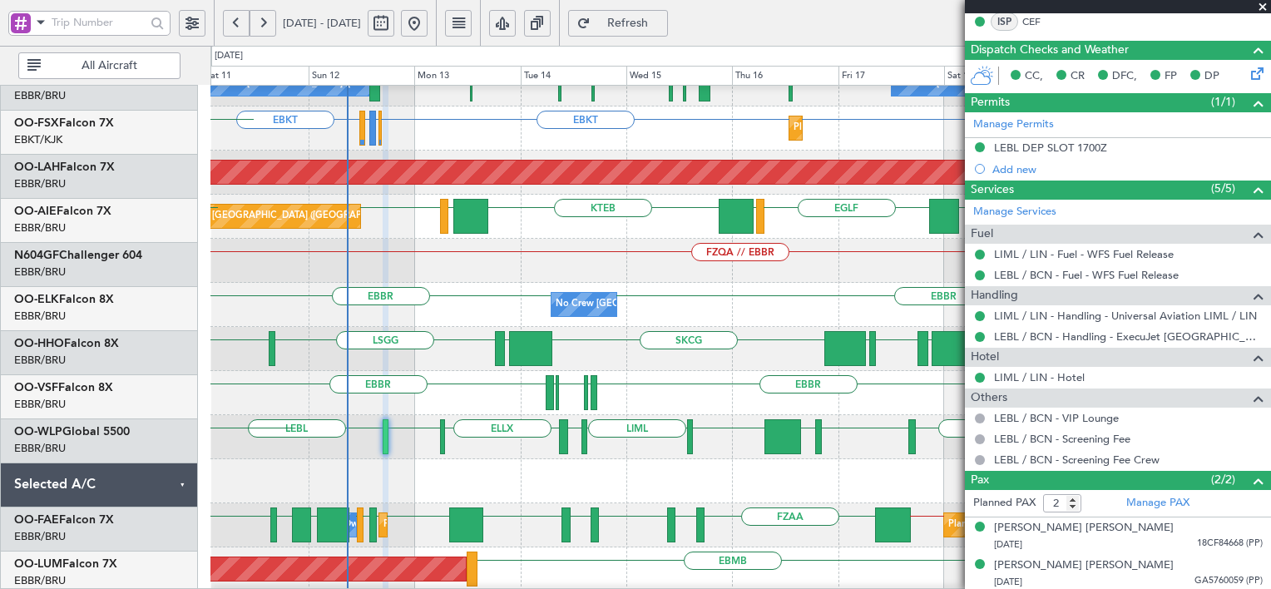
scroll to position [420, 0]
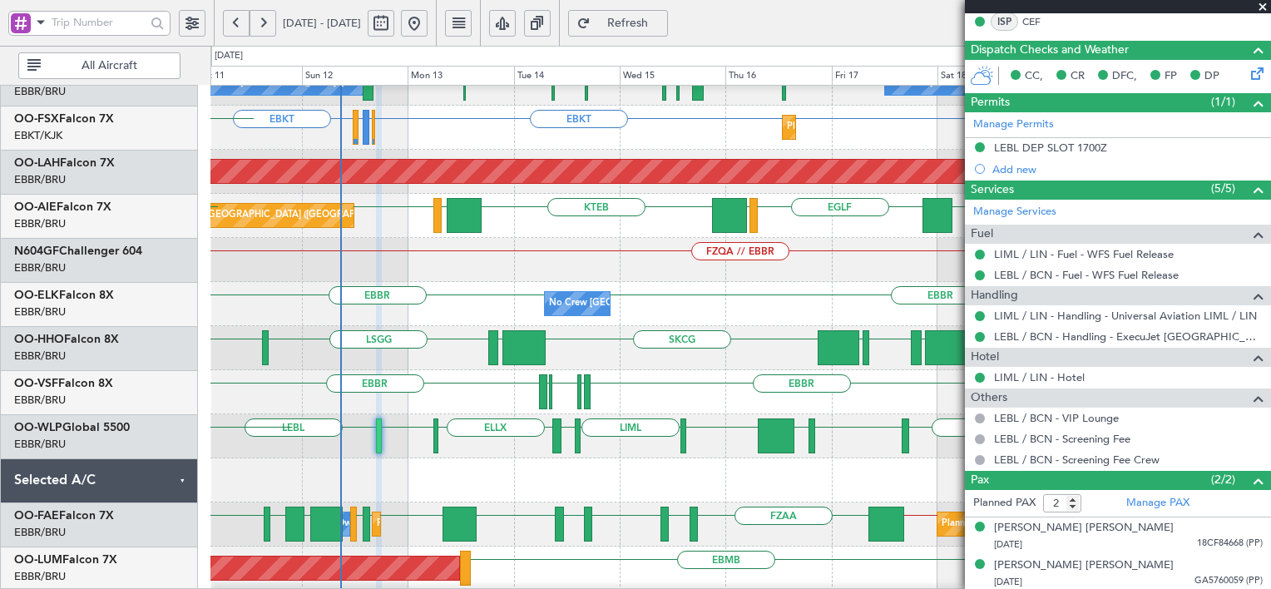
click at [484, 428] on div "ELLX LIML LEBL KIND KTEB KIND EBLG LIML LIRN EBLG LIML" at bounding box center [739, 436] width 1059 height 44
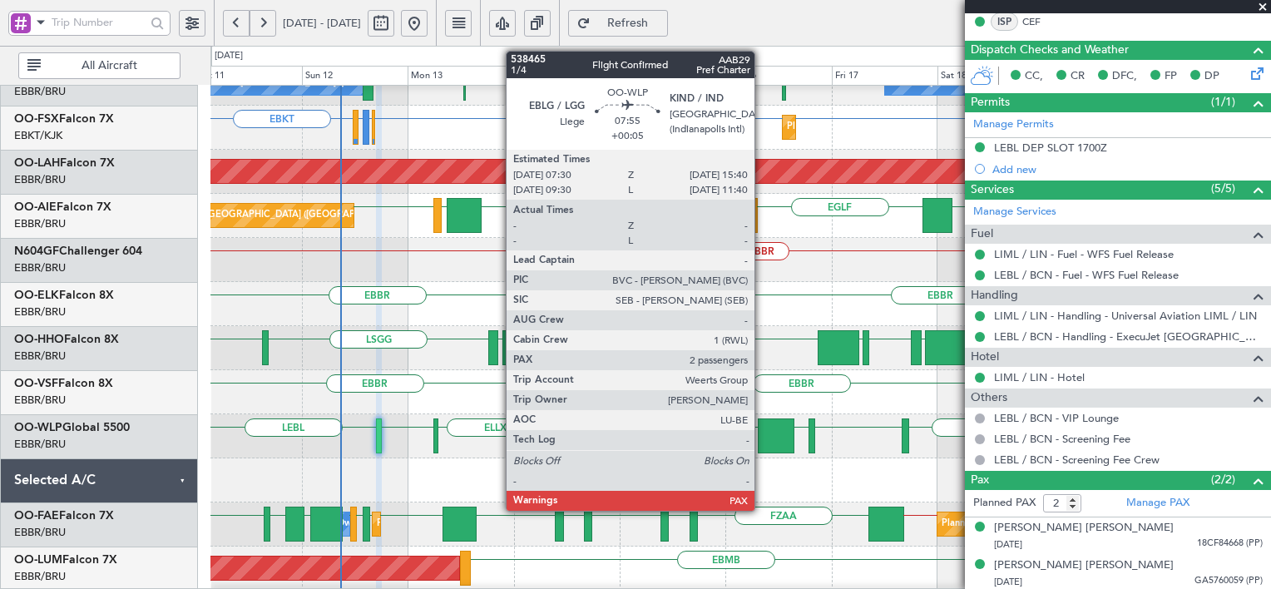
click at [762, 432] on div at bounding box center [776, 435] width 37 height 35
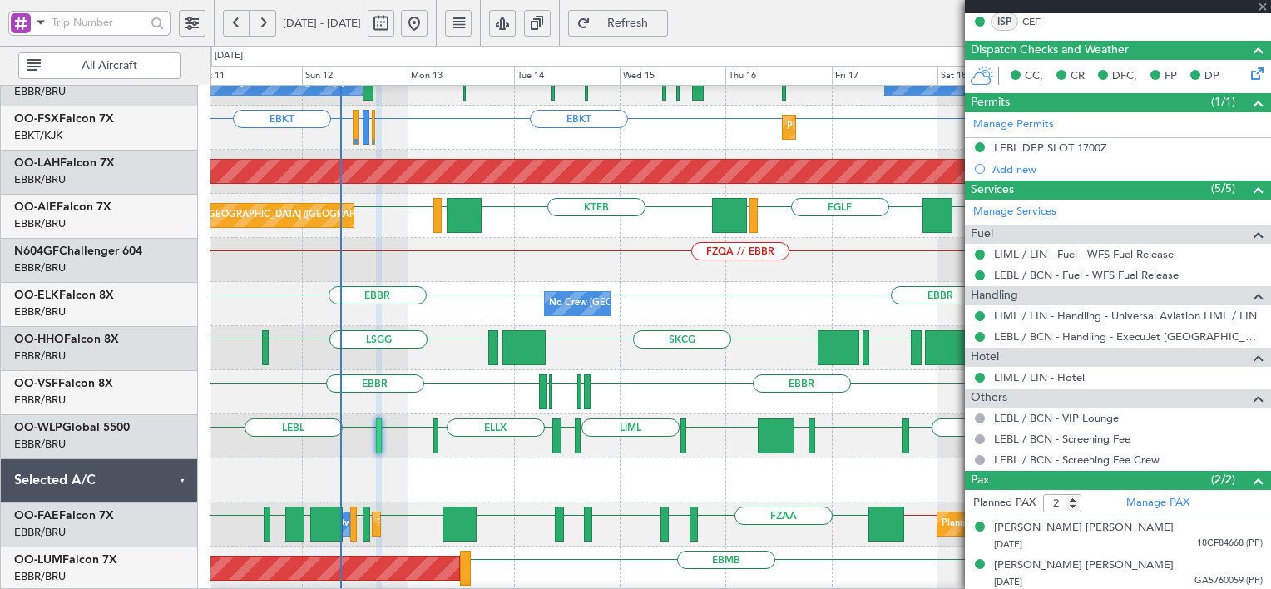
type input "+00:05"
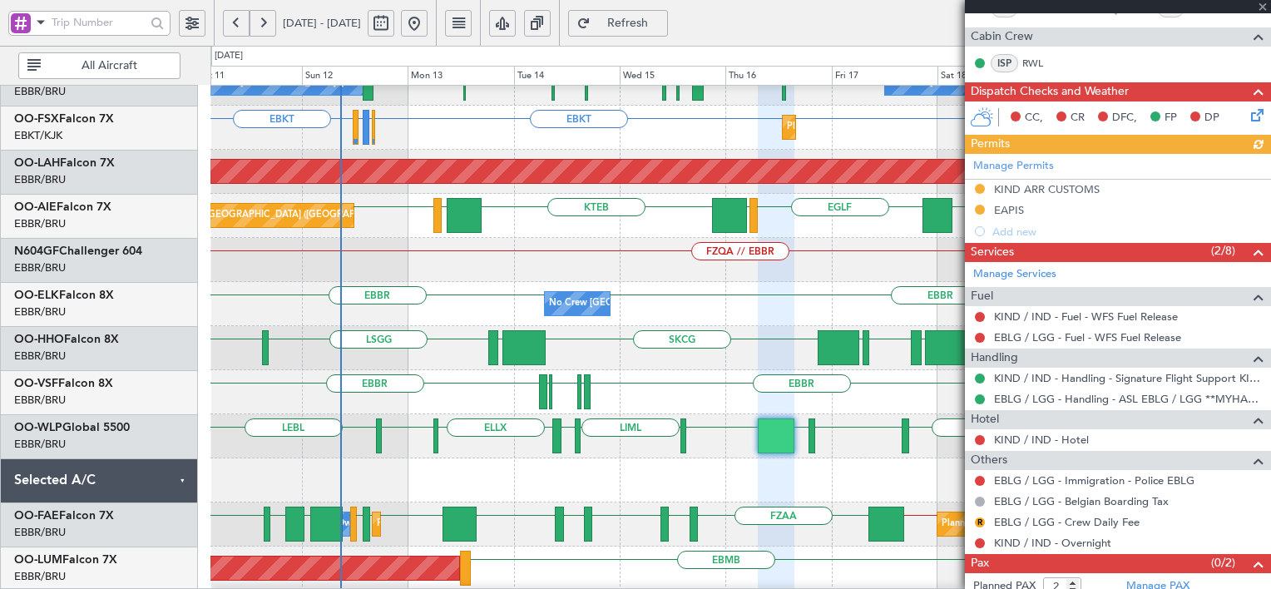
scroll to position [326, 0]
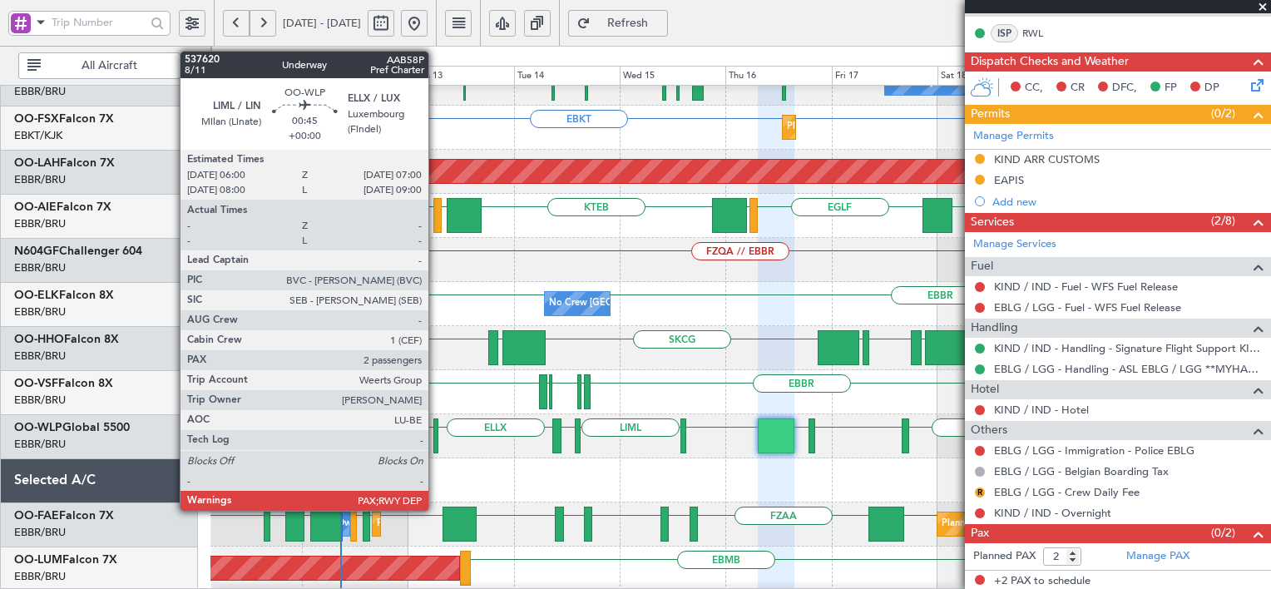
click at [436, 429] on div at bounding box center [435, 435] width 5 height 35
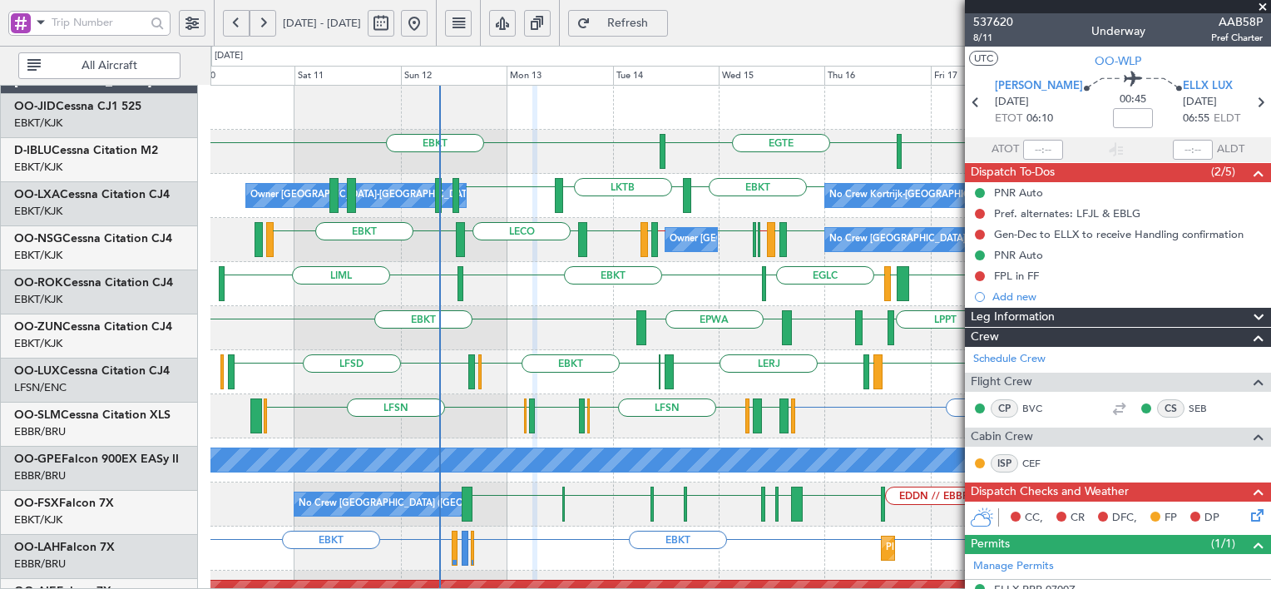
scroll to position [0, 0]
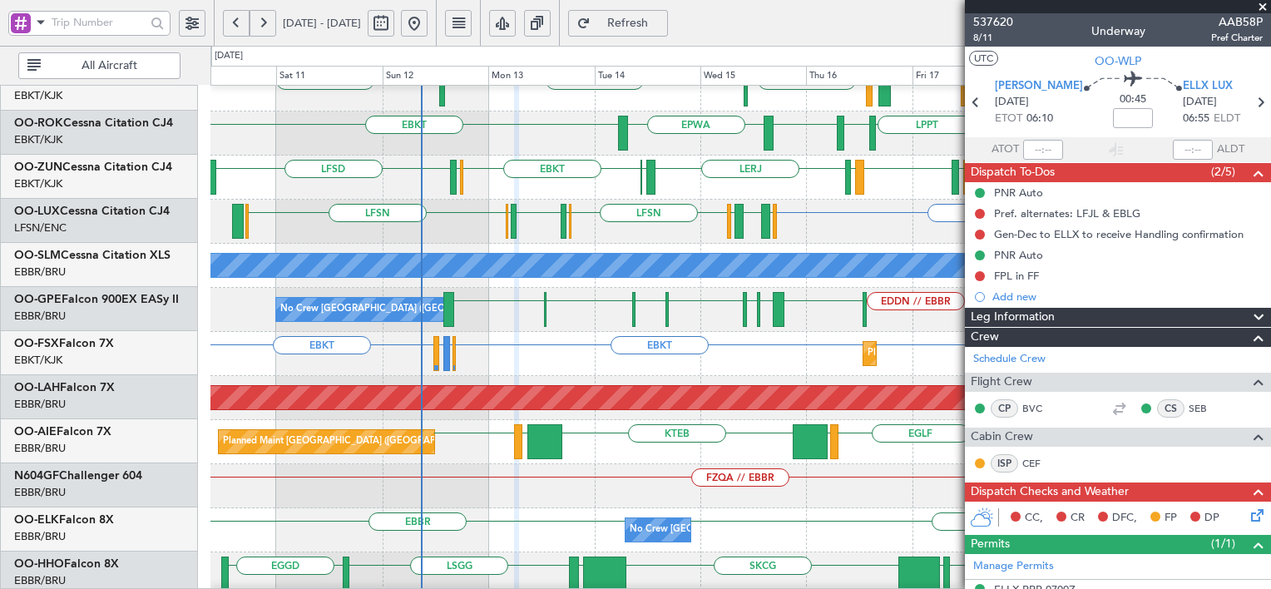
click at [464, 136] on div "EPWA EBKT EBKT LPPT LERJ EBKT" at bounding box center [739, 133] width 1059 height 44
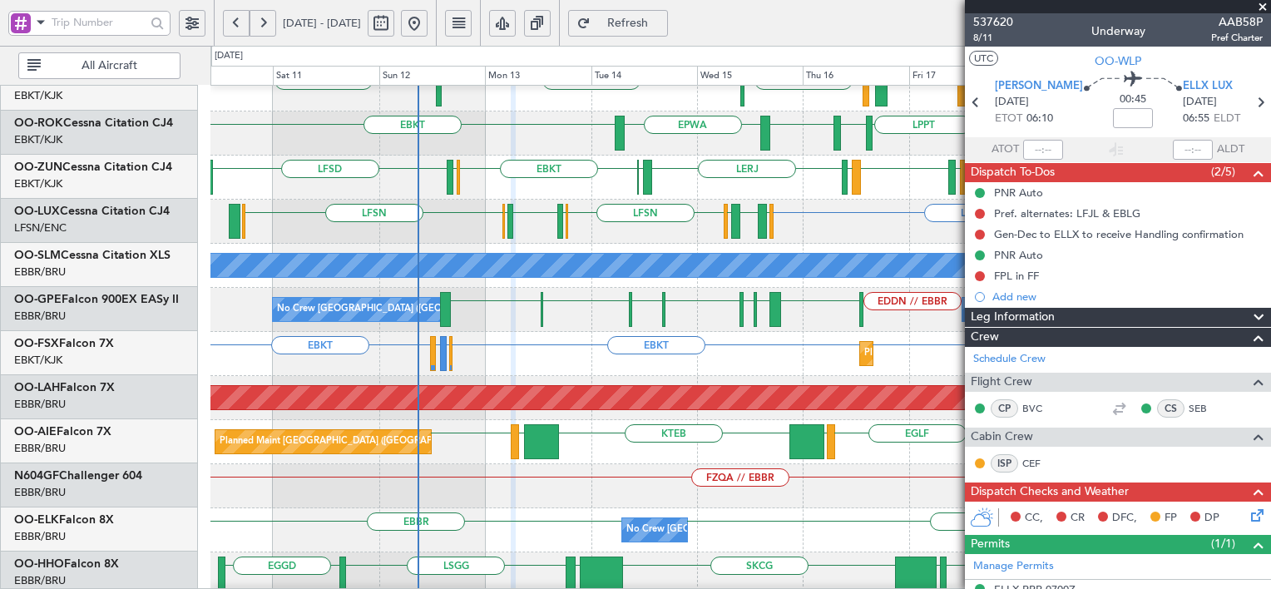
scroll to position [195, 0]
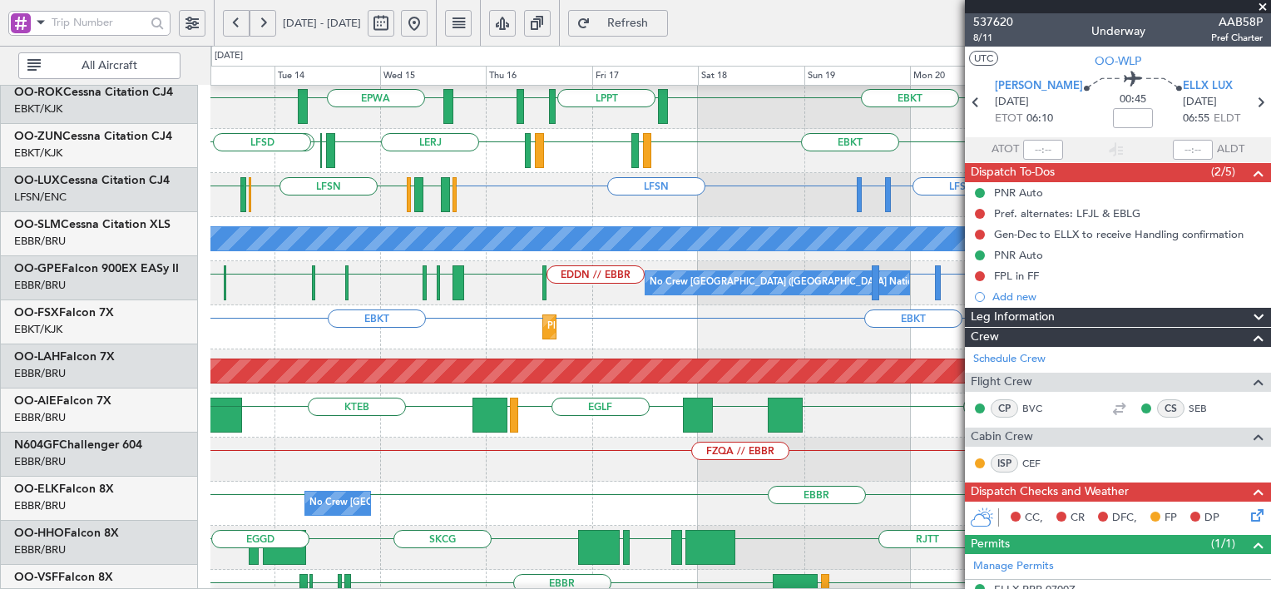
click at [447, 437] on div "FZQA // EBBR" at bounding box center [739, 459] width 1059 height 44
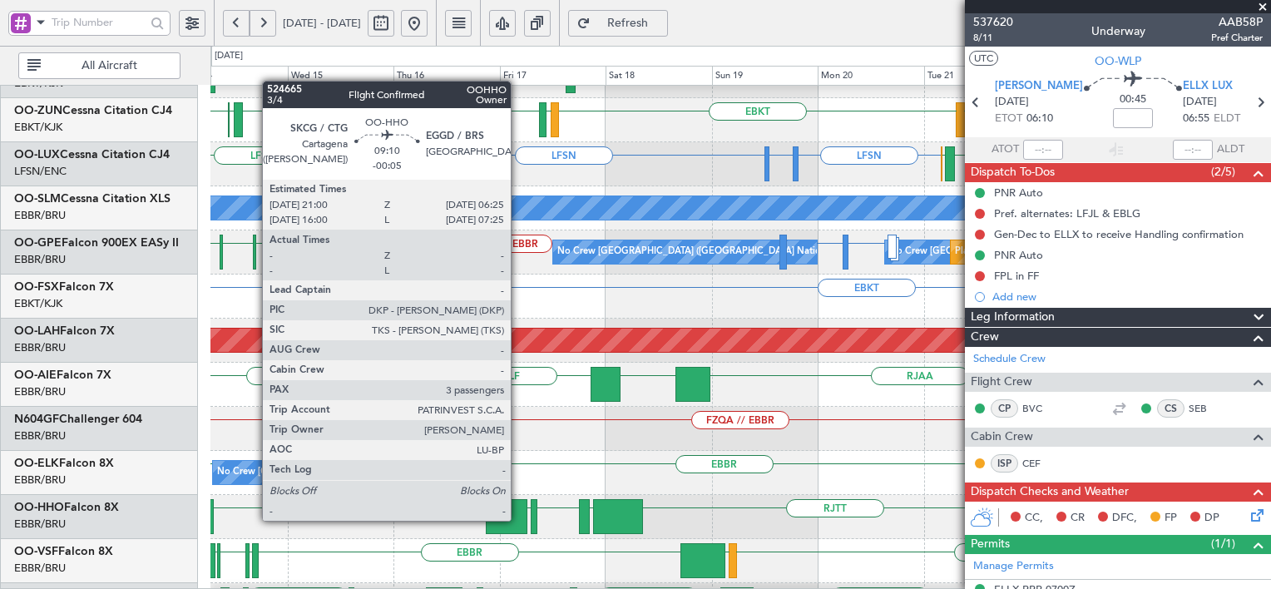
click at [518, 519] on div at bounding box center [507, 516] width 42 height 35
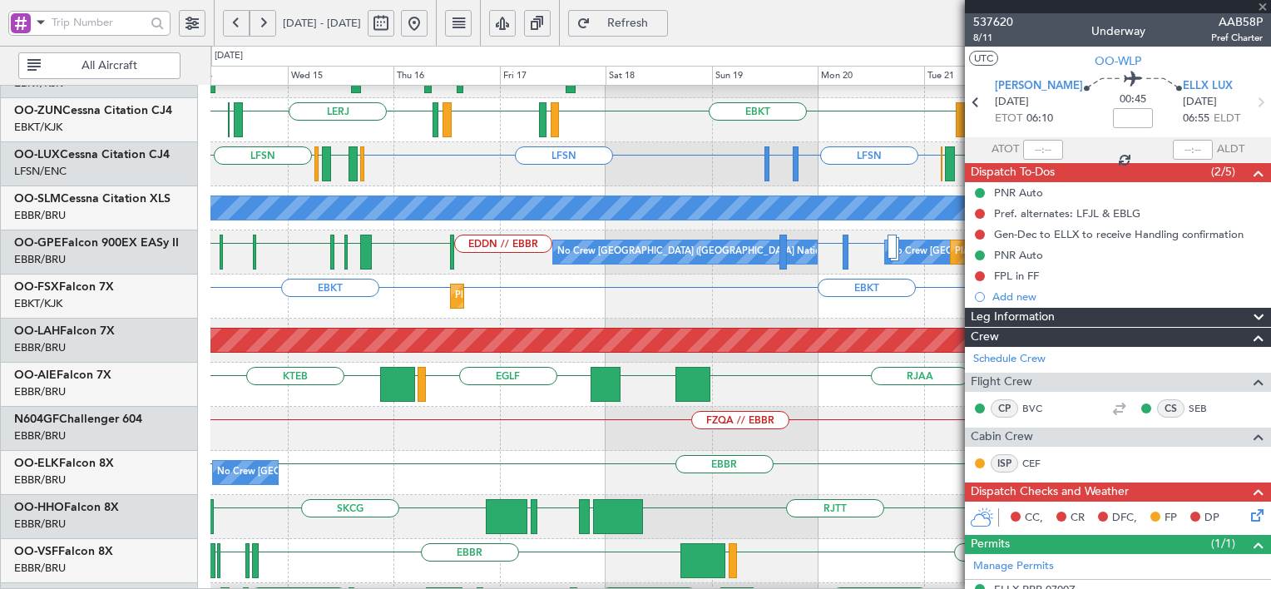
type input "-00:05"
type input "3"
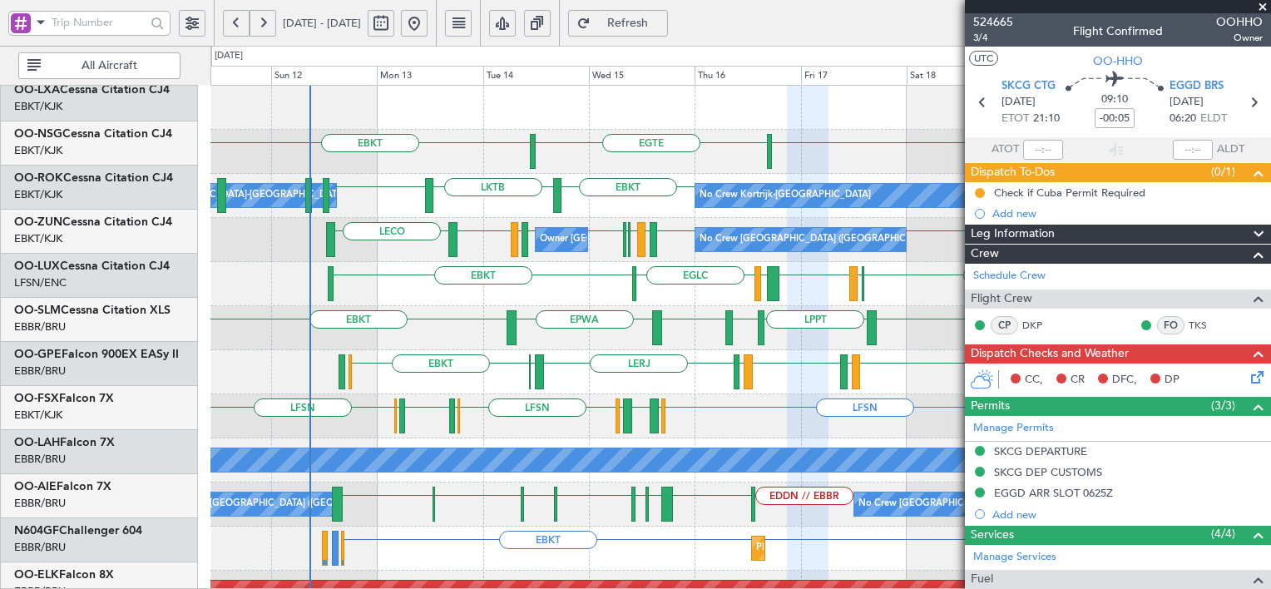
scroll to position [0, 0]
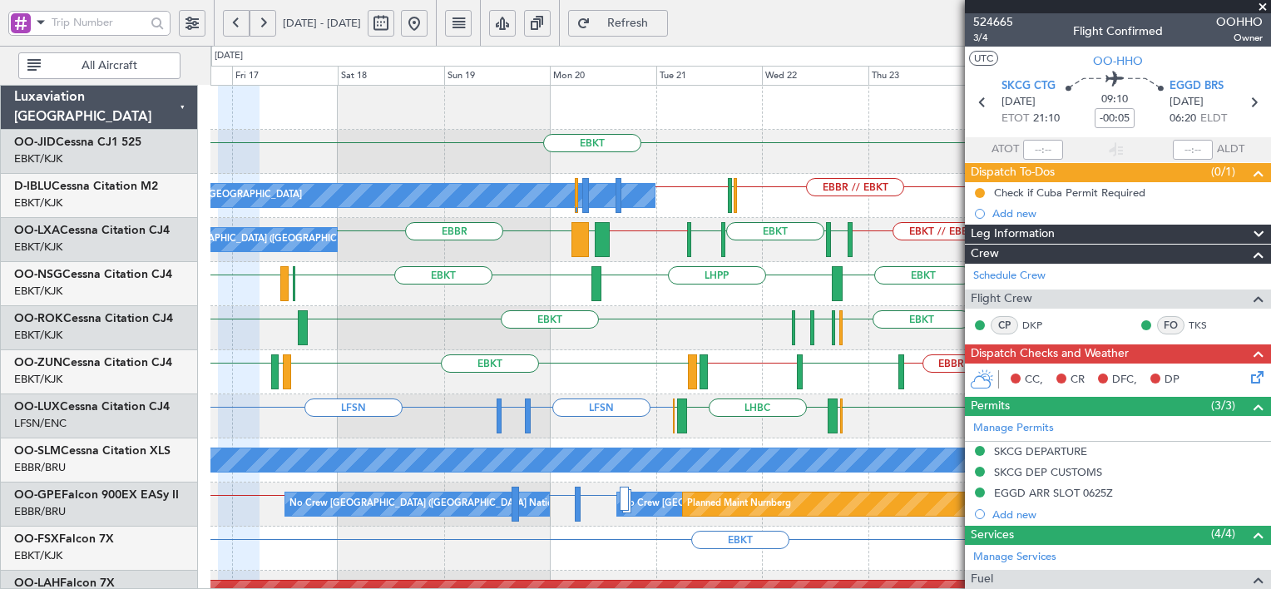
click at [662, 28] on span "Refresh" at bounding box center [628, 23] width 68 height 12
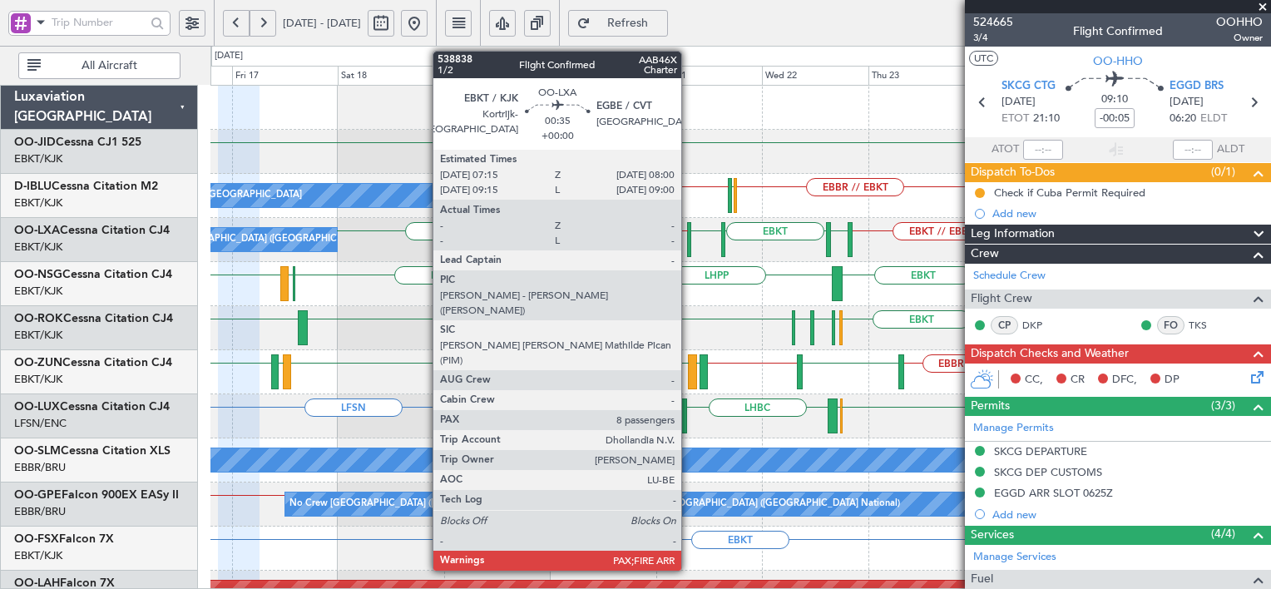
click at [689, 245] on div at bounding box center [688, 239] width 3 height 35
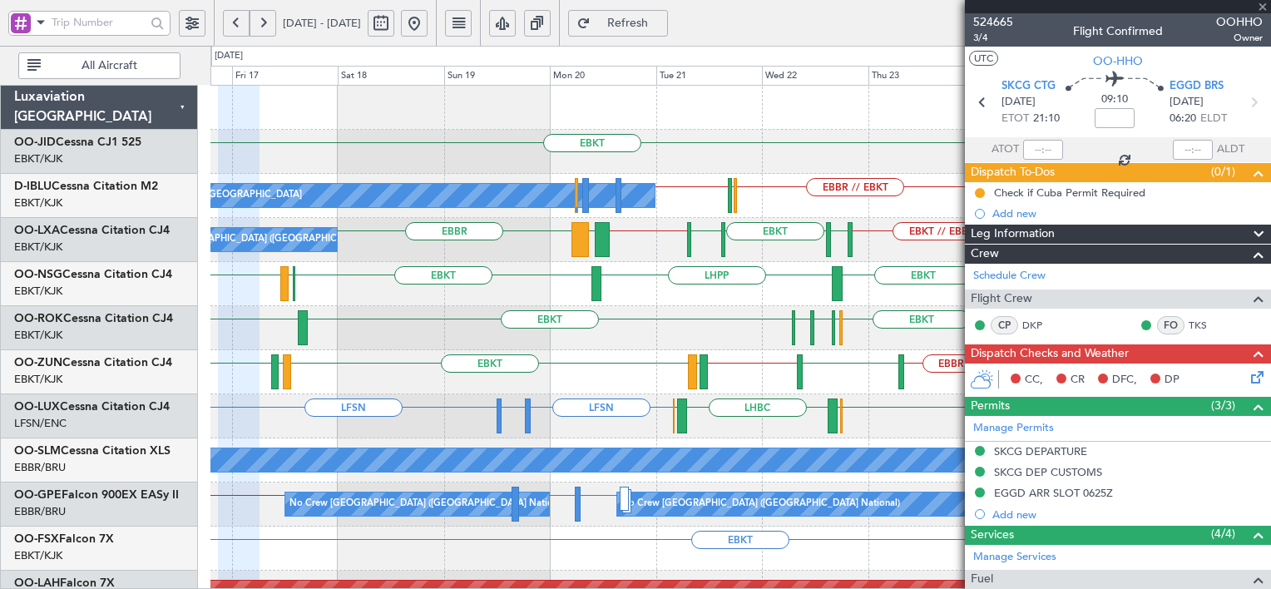
type input "8"
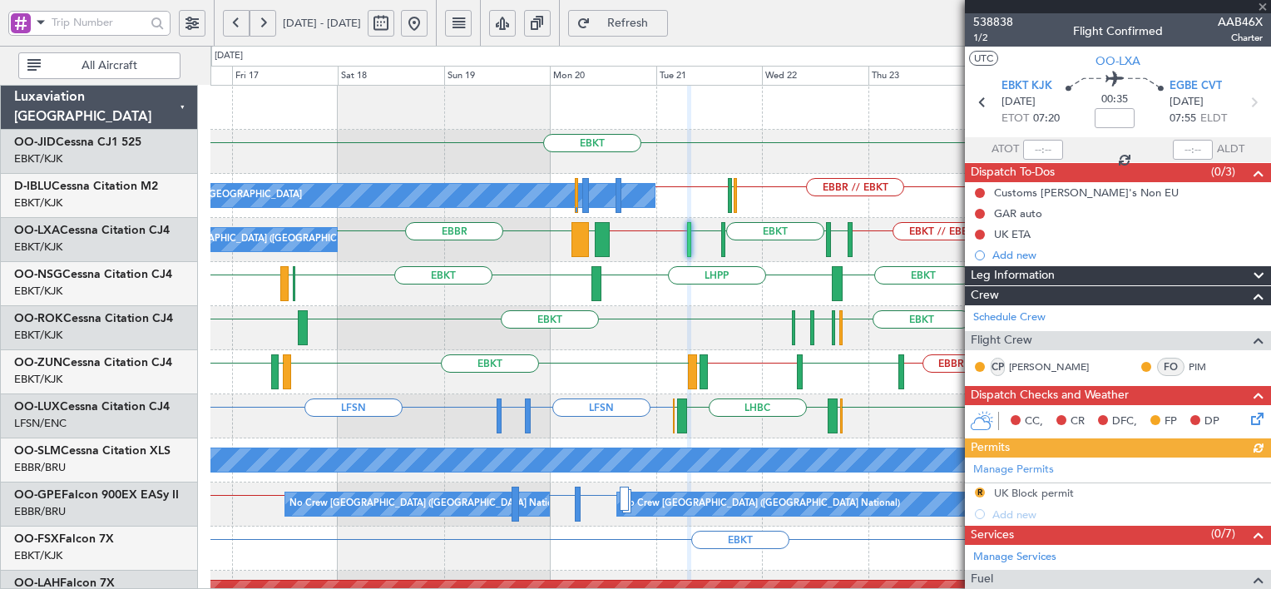
scroll to position [313, 0]
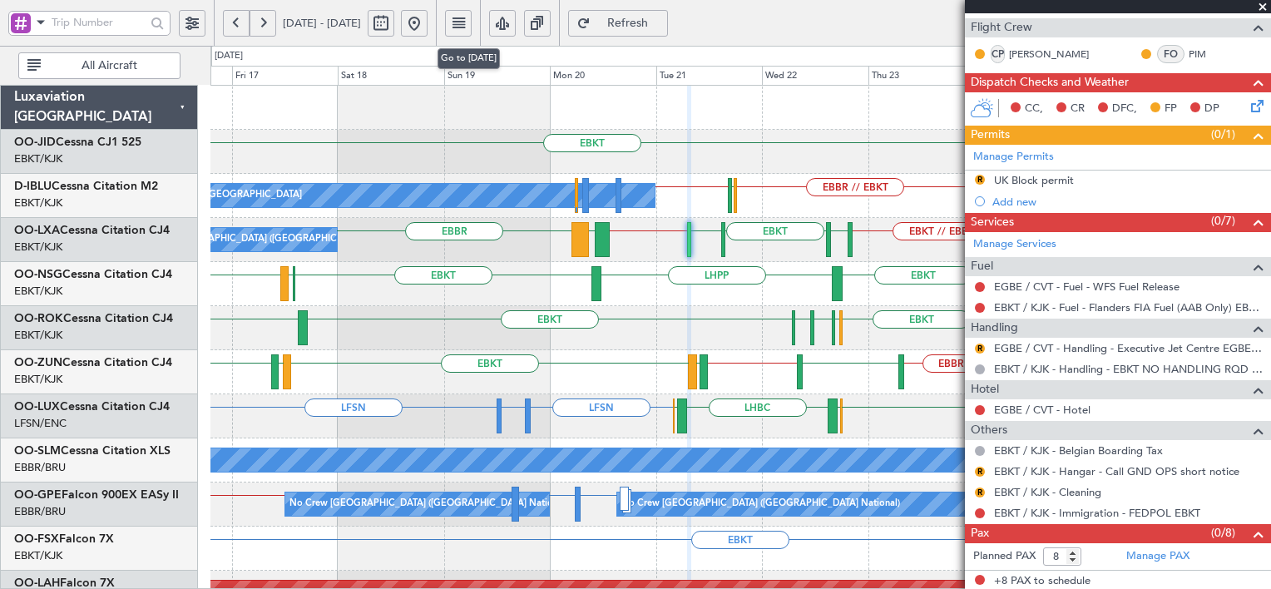
click at [427, 15] on button at bounding box center [414, 23] width 27 height 27
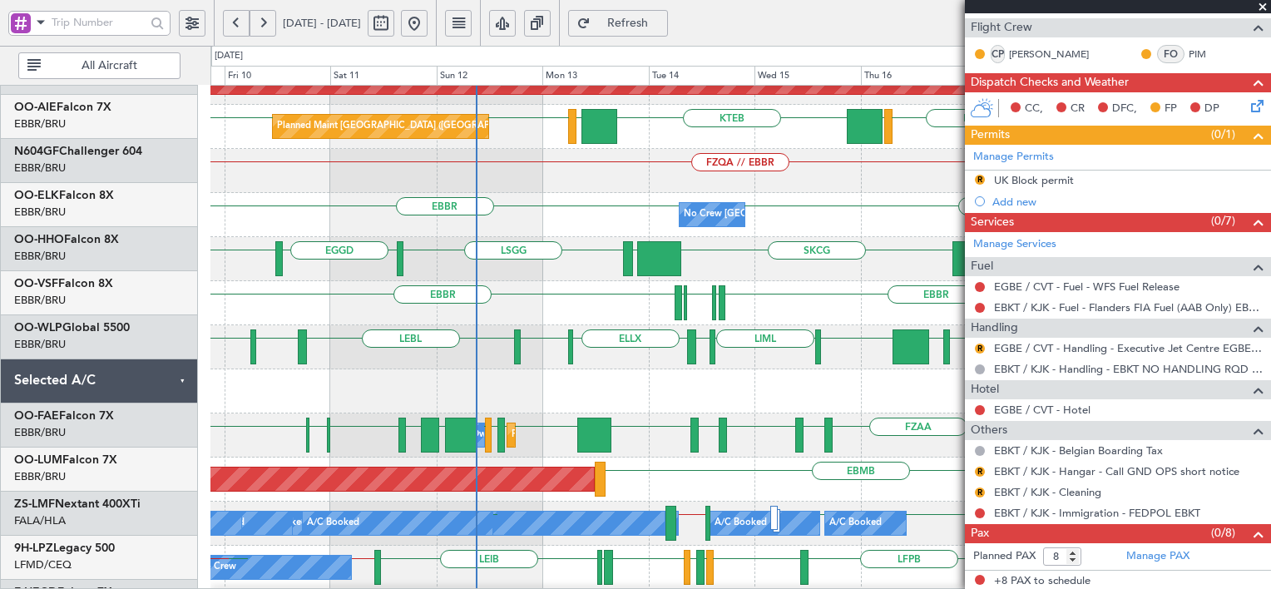
scroll to position [509, 0]
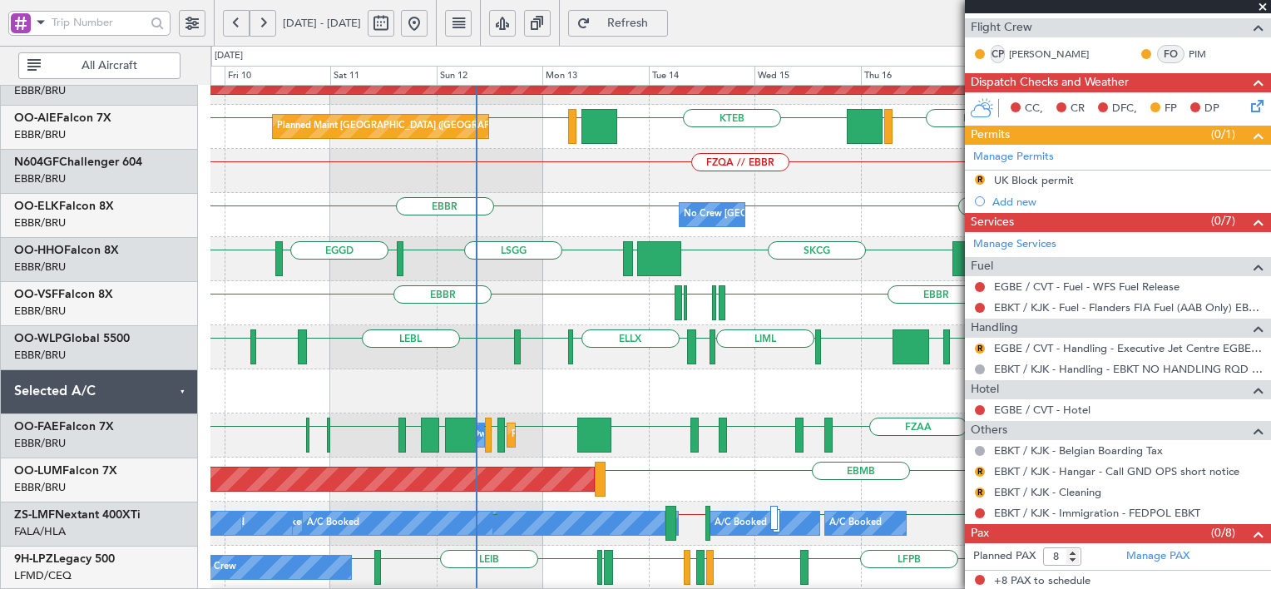
click at [558, 341] on div "ELLX LIML LEBL EBLG LIML KIND KTEB KIND EBLG LIML LIRN EBLG" at bounding box center [739, 347] width 1059 height 44
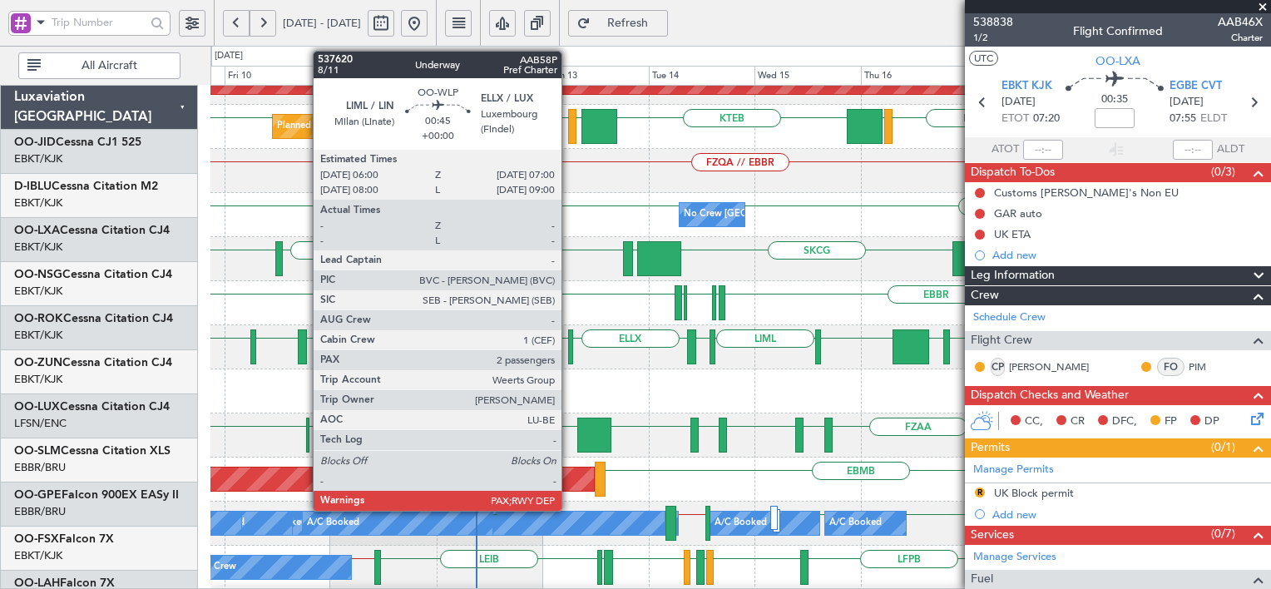
click at [569, 353] on div at bounding box center [570, 346] width 5 height 35
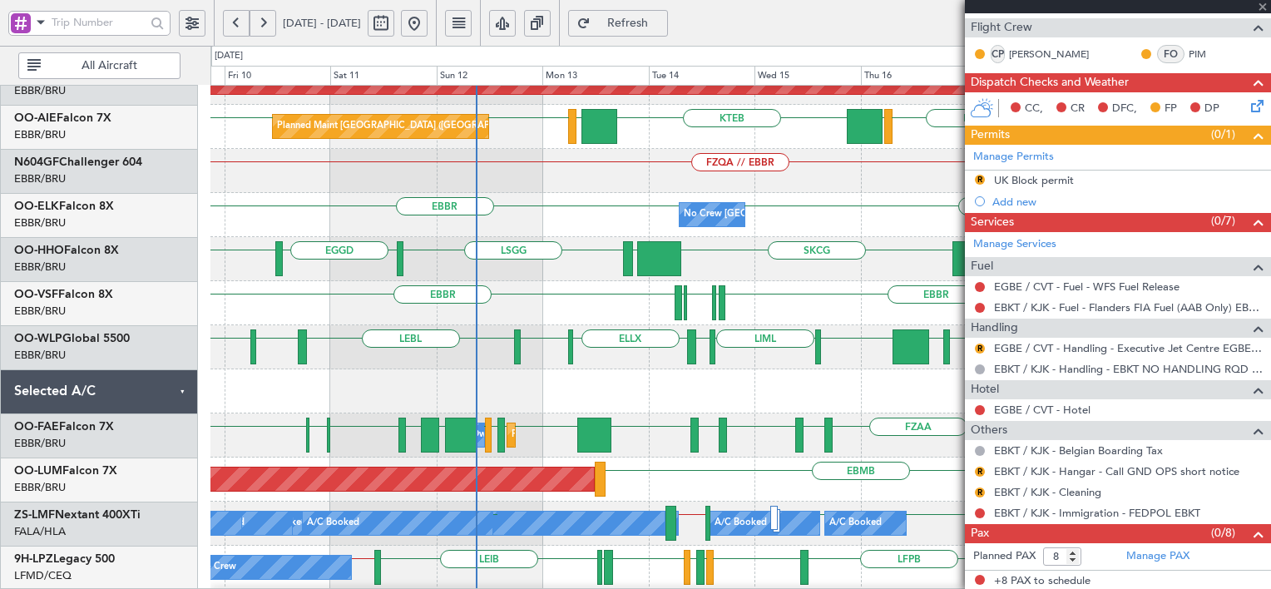
click at [713, 369] on div "ELLX LIML LEBL EBLG LIML KIND KTEB KIND EBLG LIML LIRN EBLG" at bounding box center [739, 347] width 1059 height 44
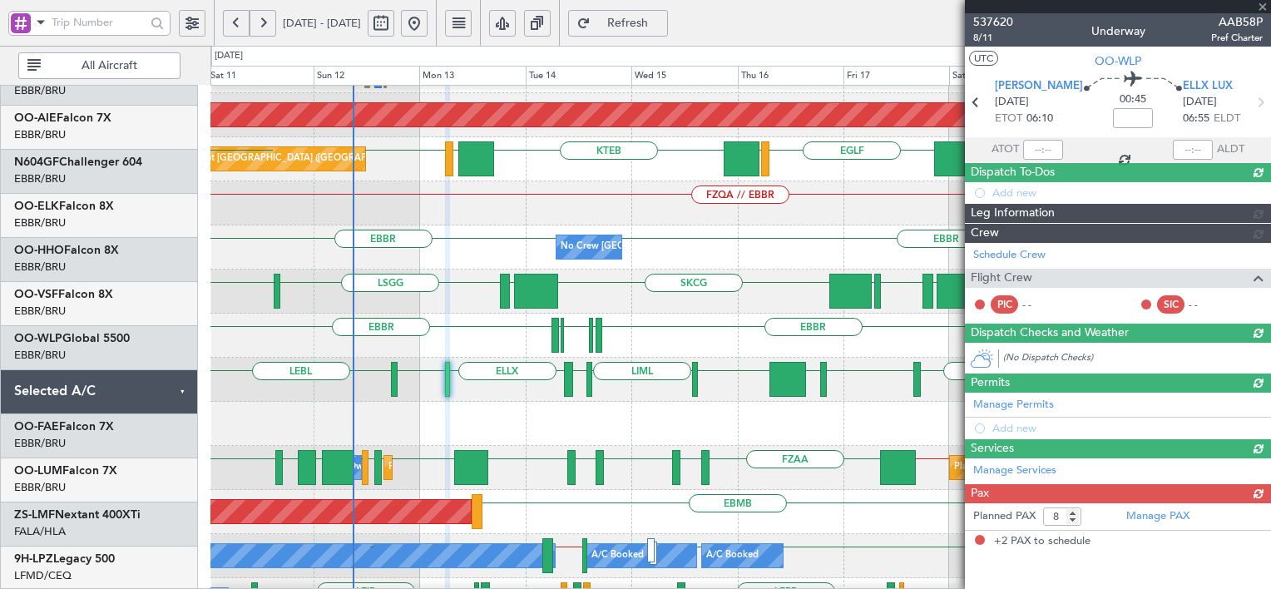
type input "2"
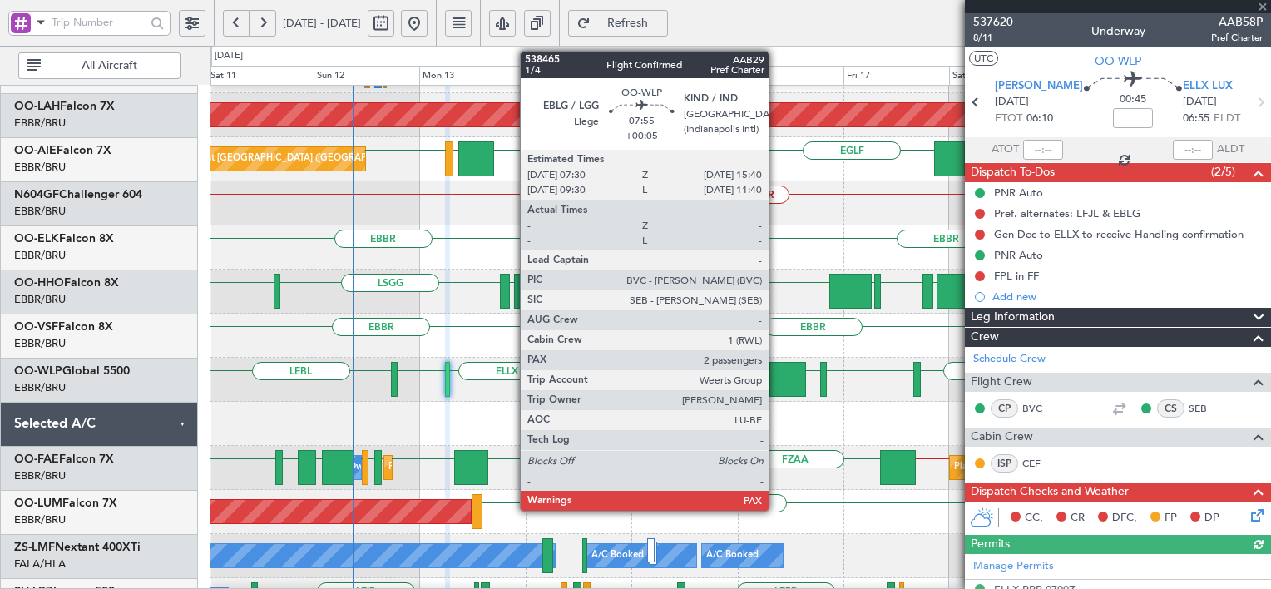
click at [776, 383] on div at bounding box center [787, 379] width 37 height 35
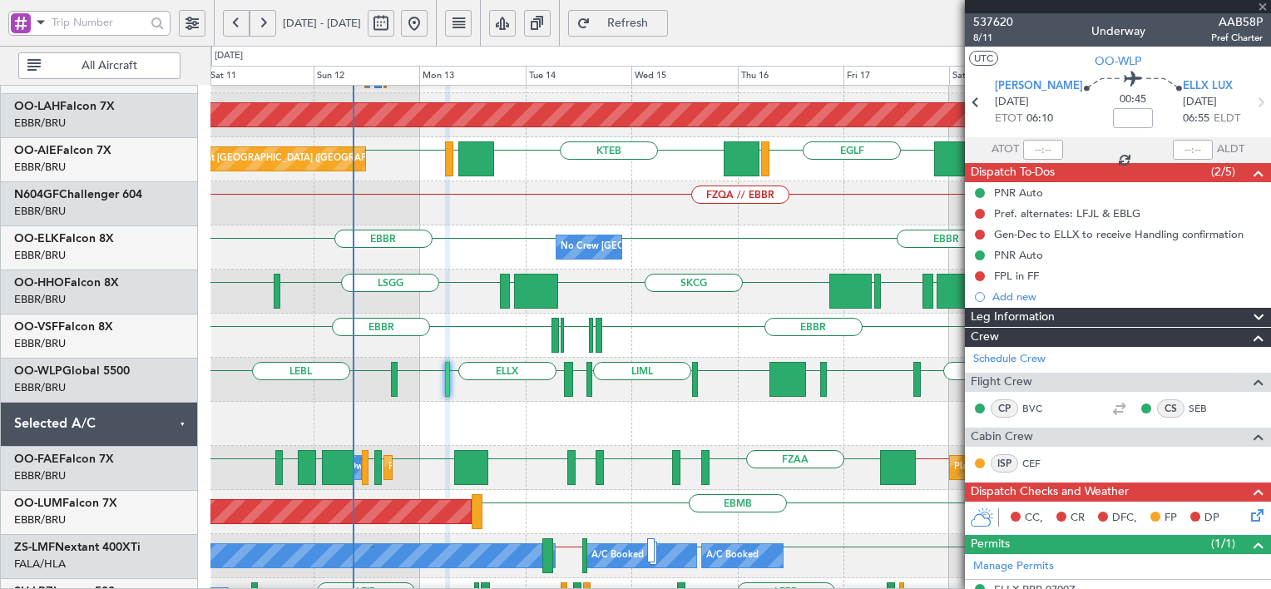
type input "+00:05"
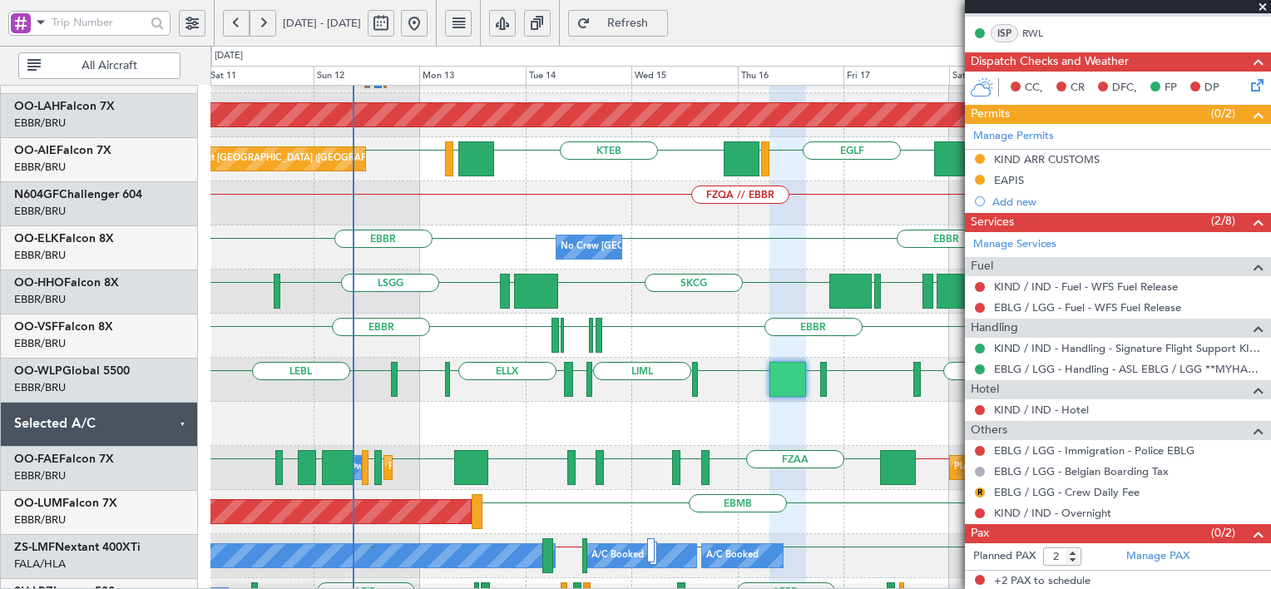
scroll to position [0, 0]
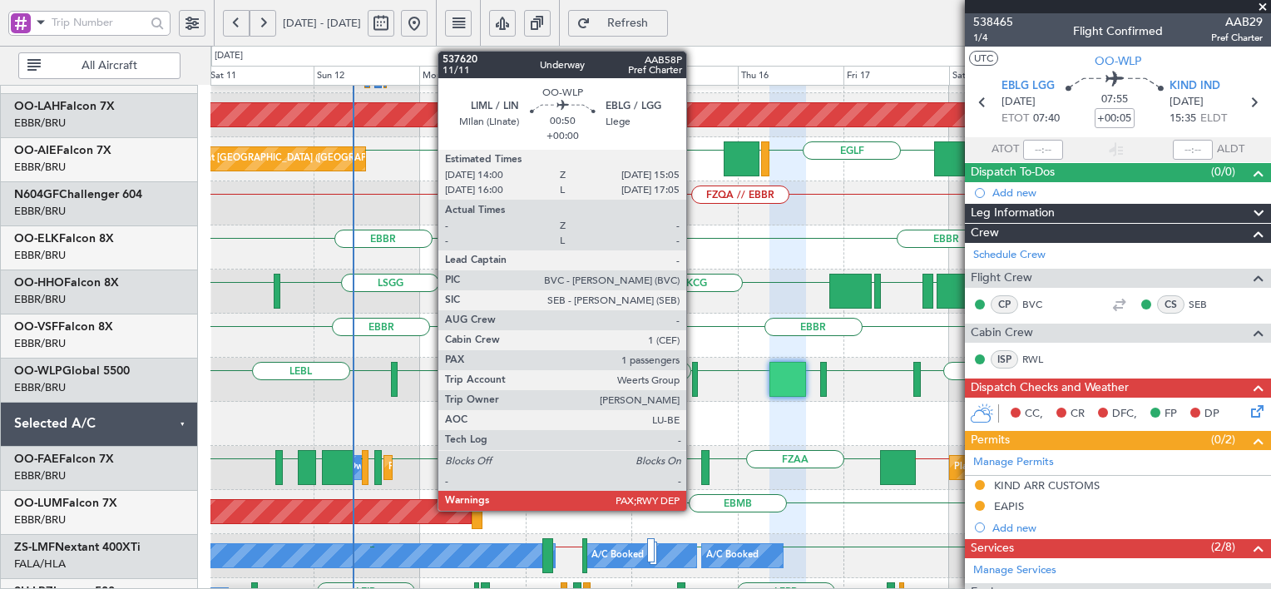
click at [694, 390] on div at bounding box center [694, 379] width 5 height 35
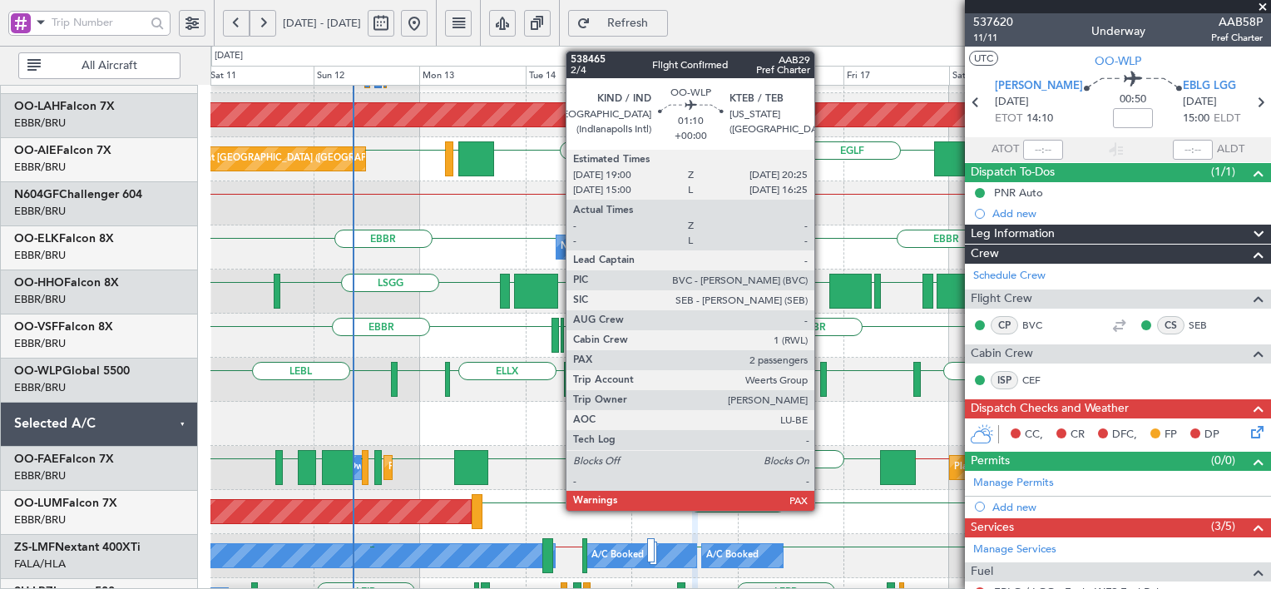
click at [1262, 7] on span at bounding box center [1262, 7] width 17 height 15
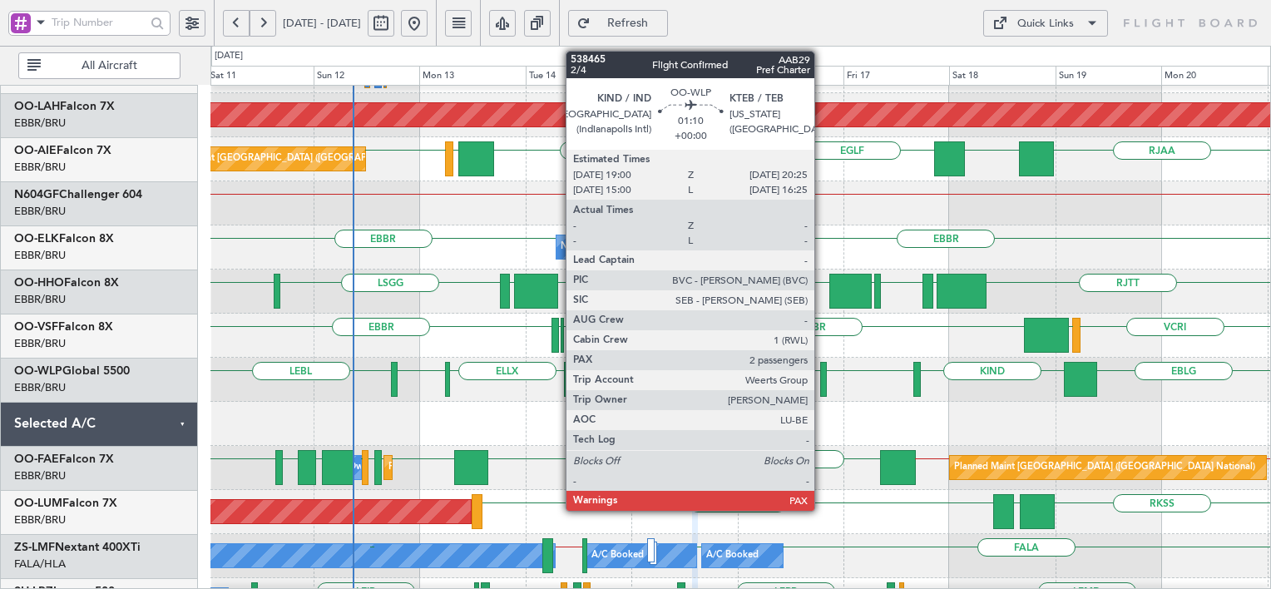
type input "0"
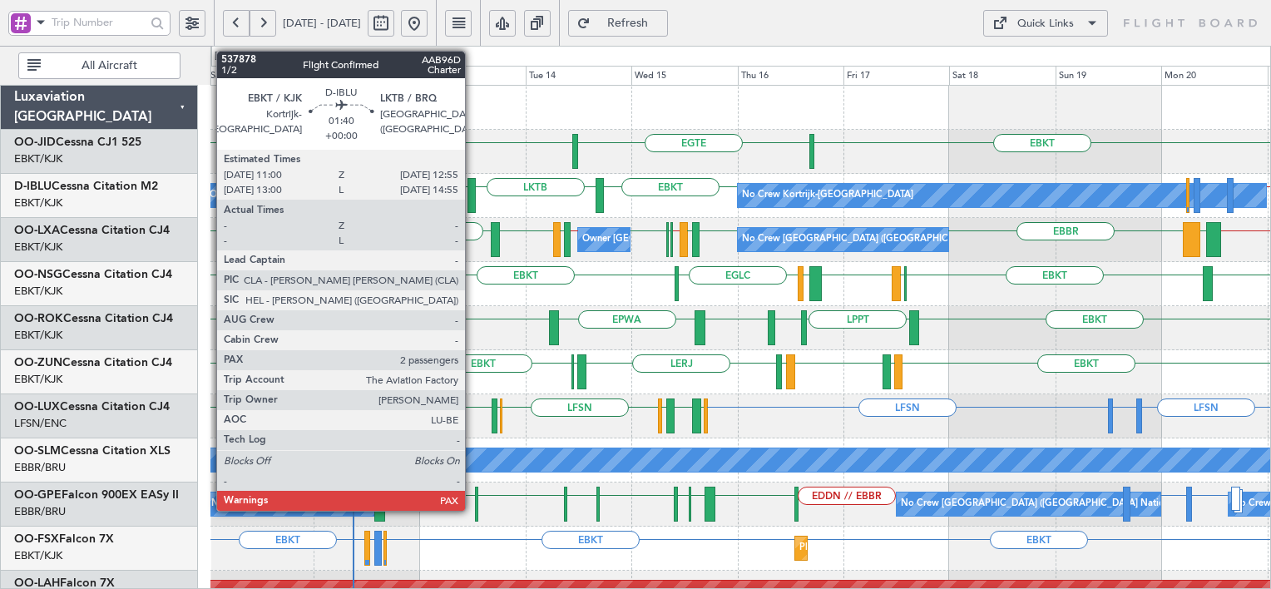
click at [472, 195] on div at bounding box center [471, 195] width 9 height 35
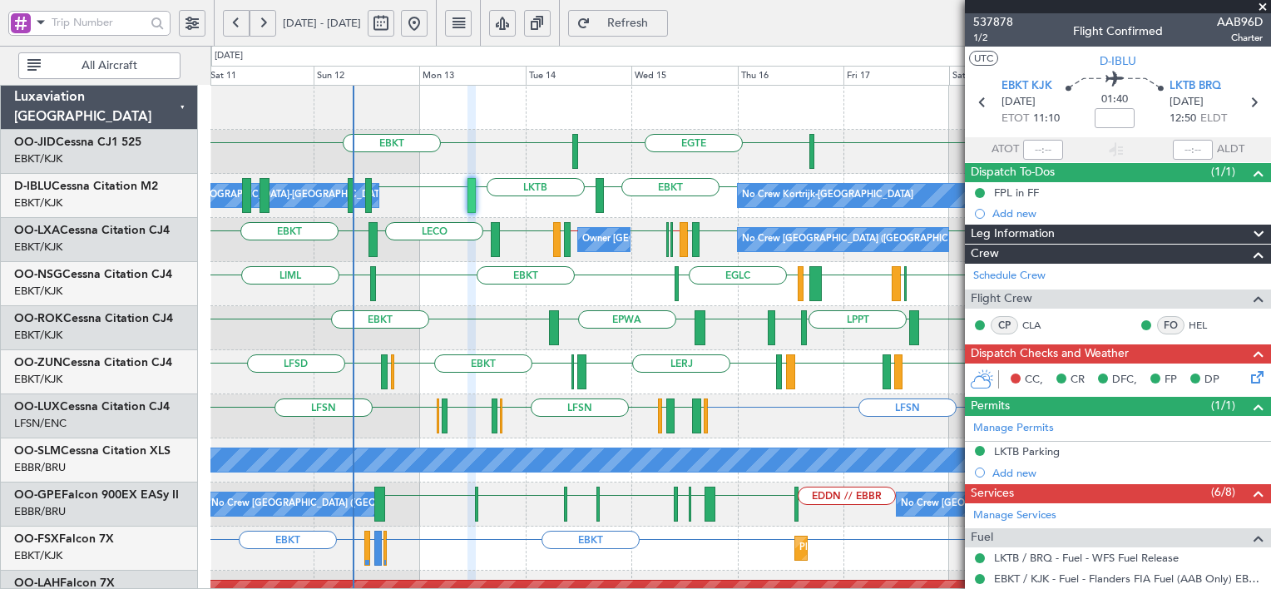
scroll to position [313, 0]
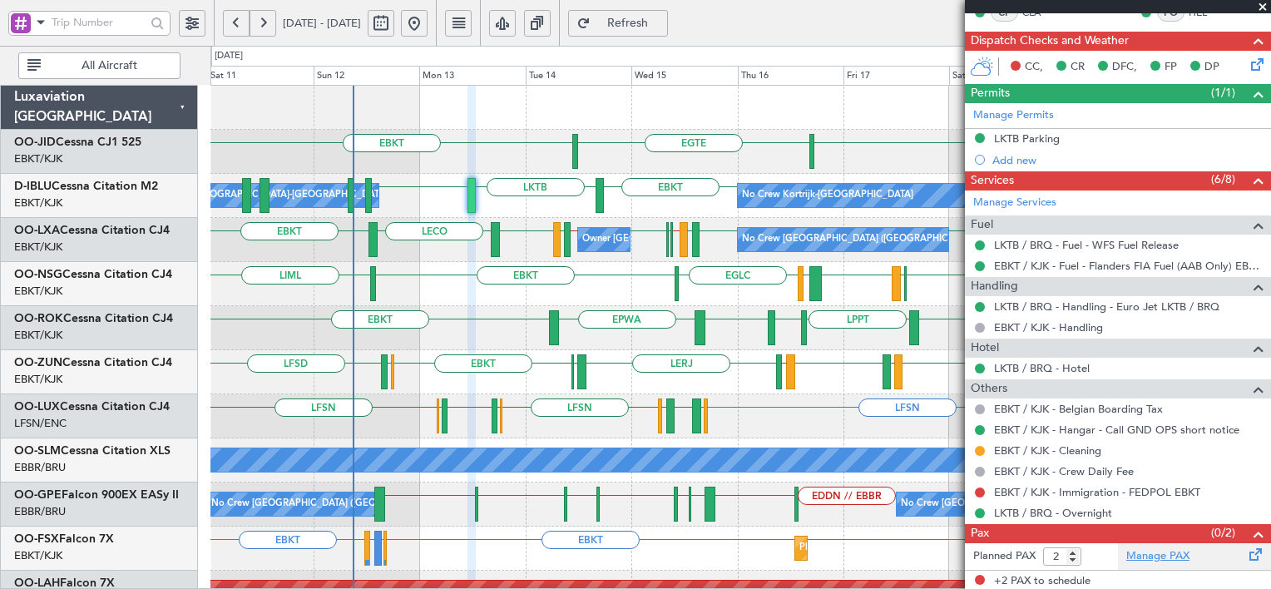
click at [1139, 553] on link "Manage PAX" at bounding box center [1157, 556] width 63 height 17
